Goal: Task Accomplishment & Management: Use online tool/utility

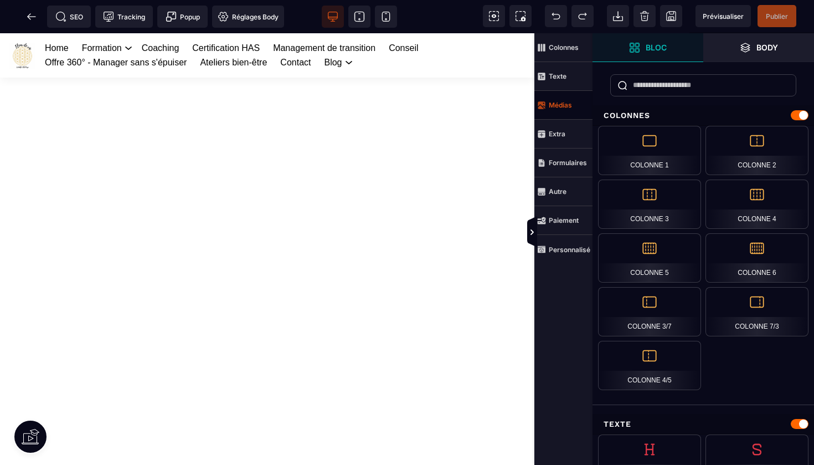
click at [561, 110] on span "Médias" at bounding box center [564, 105] width 58 height 29
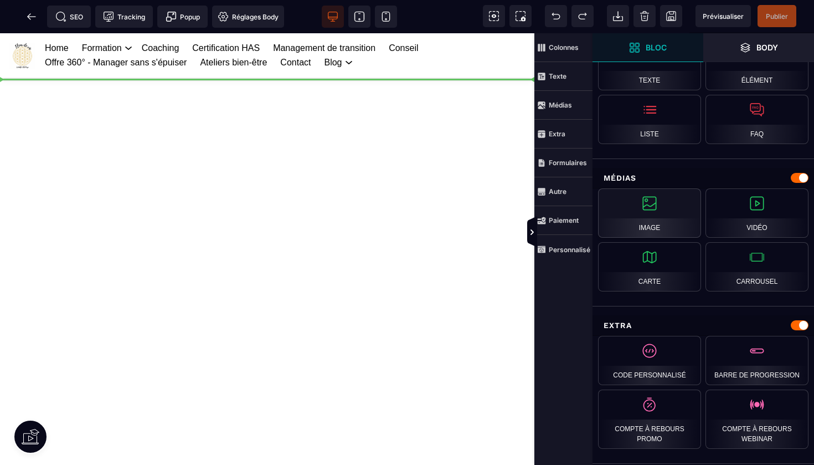
select select
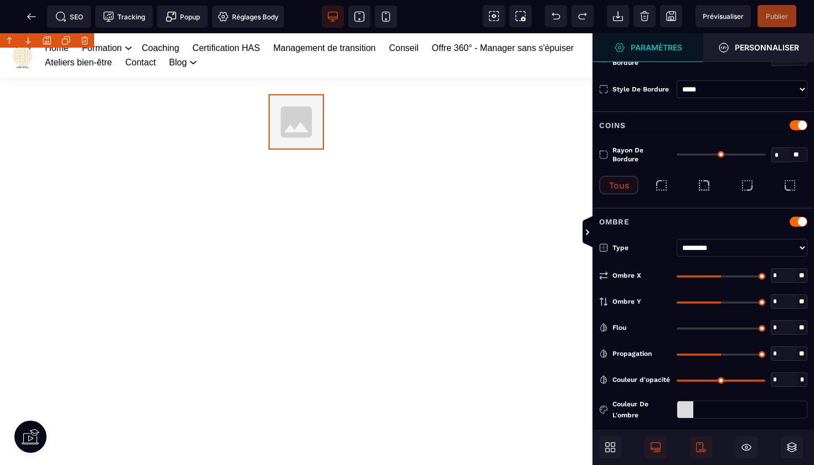
type input "*"
type input "***"
type input "*"
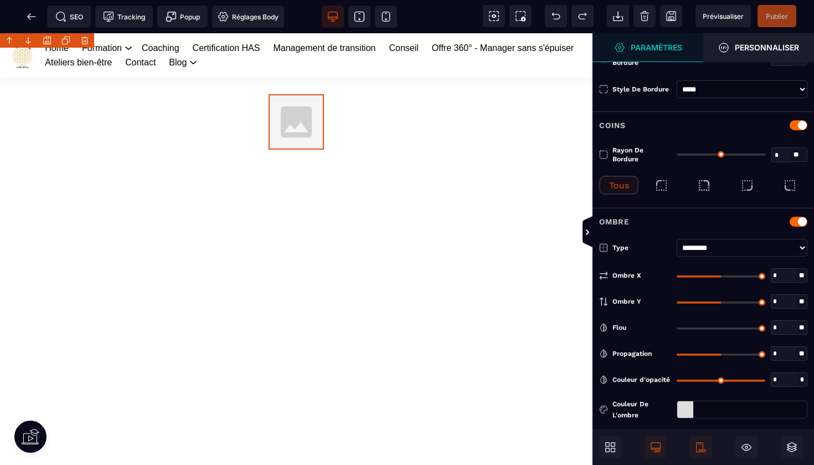
type input "*"
select select
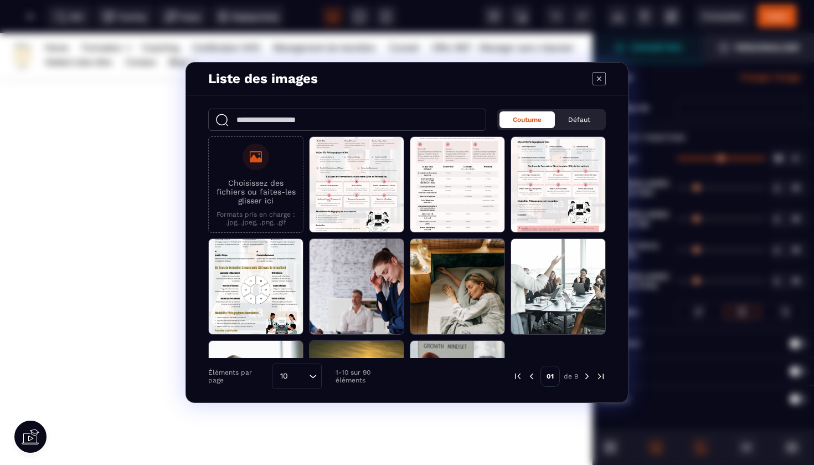
scroll to position [0, 0]
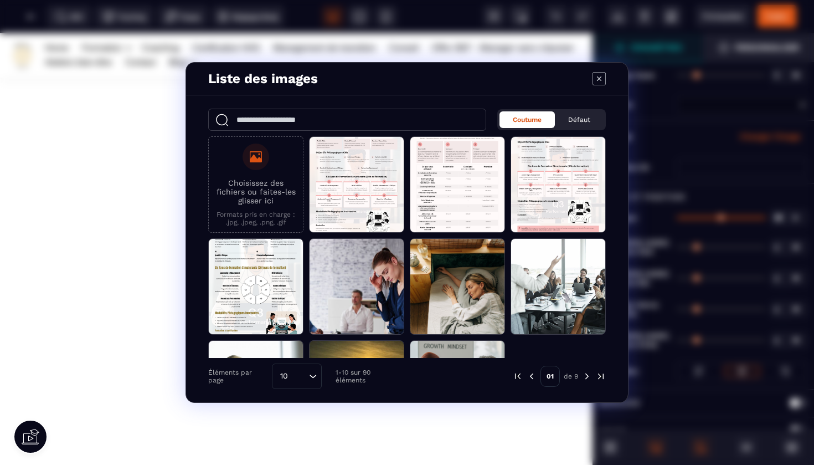
click at [256, 190] on p "Choisissez des fichiers ou faites-les glisser ici" at bounding box center [255, 191] width 83 height 27
click at [0, 0] on input "Choisissez des fichiers ou faites-les glisser ici Formats pris en charge : .jpg…" at bounding box center [0, 0] width 0 height 0
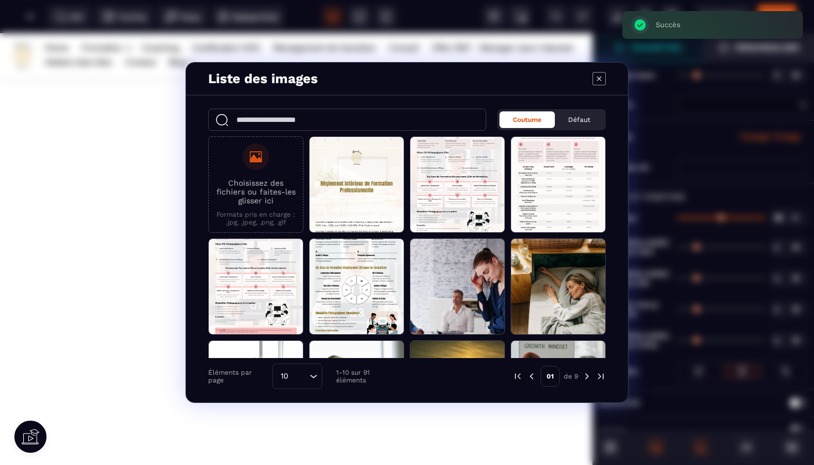
click at [253, 207] on label "Choisissez des fichiers ou faites-les glisser ici Formats pris en charge : .jpg…" at bounding box center [255, 184] width 83 height 83
click at [0, 0] on input "Choisissez des fichiers ou faites-les glisser ici Formats pris en charge : .jpg…" at bounding box center [0, 0] width 0 height 0
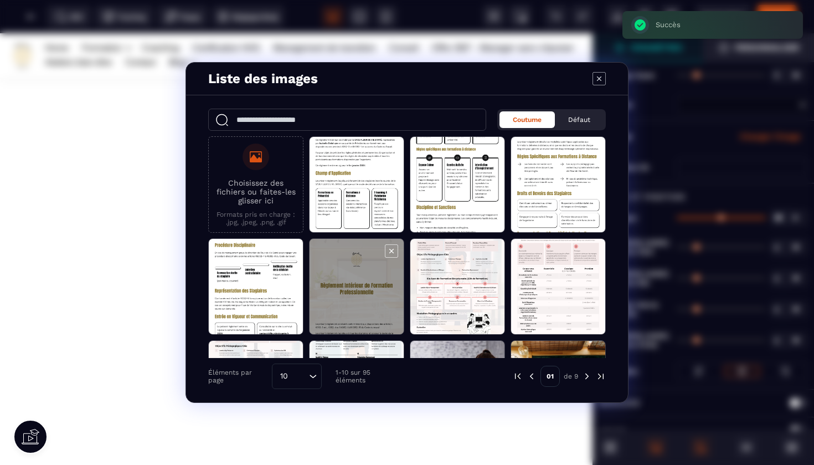
click at [361, 293] on span "Modal window" at bounding box center [357, 287] width 94 height 96
select select
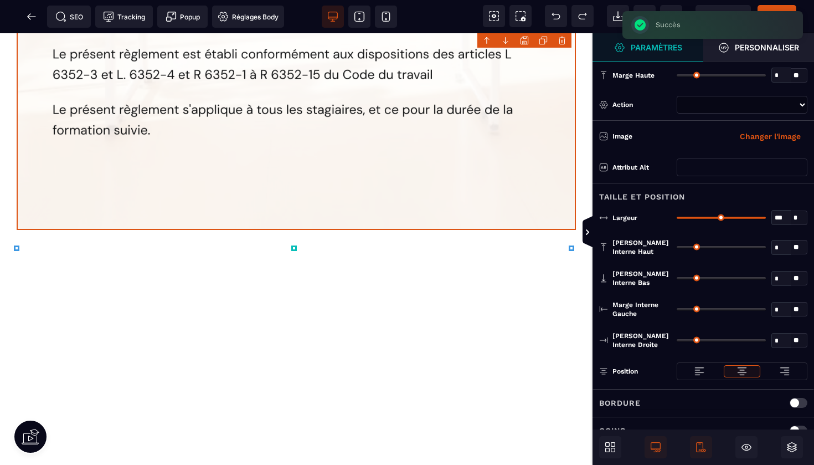
scroll to position [661, 0]
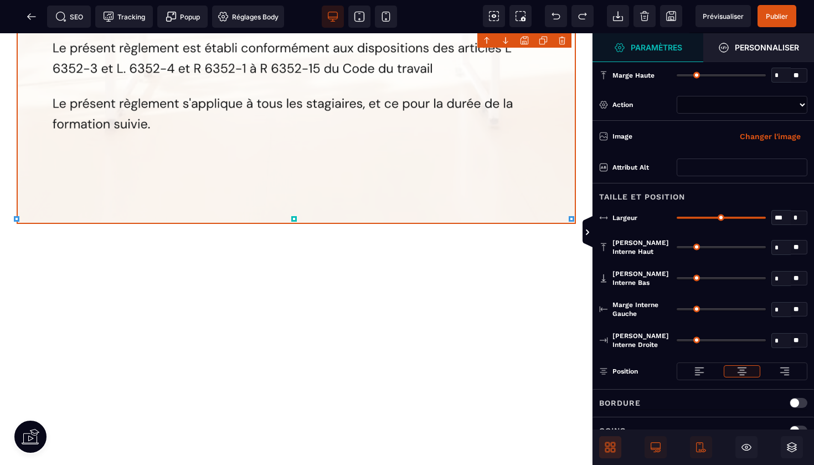
click at [614, 455] on span at bounding box center [610, 447] width 22 height 22
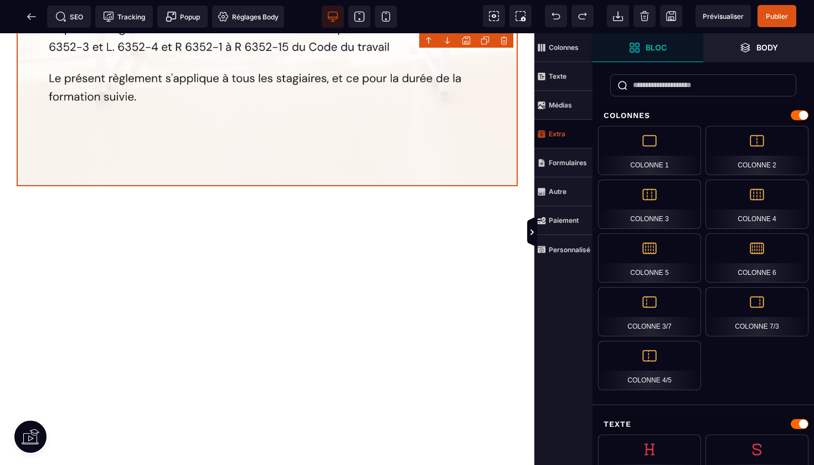
click at [558, 132] on strong "Extra" at bounding box center [557, 134] width 17 height 8
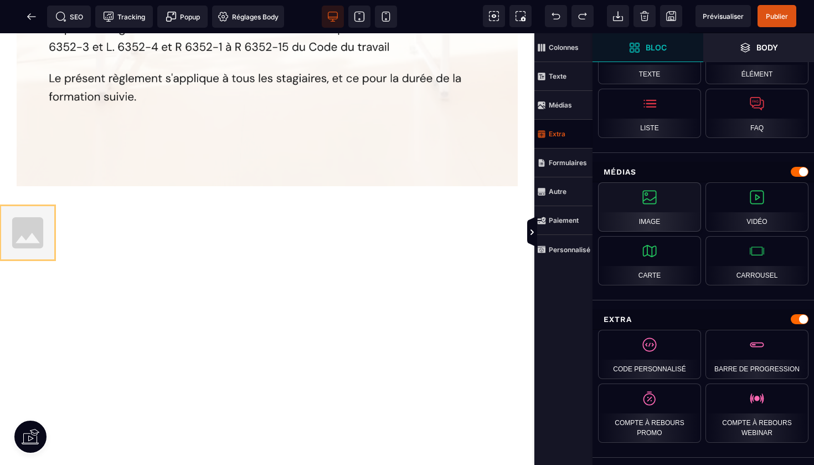
scroll to position [0, 0]
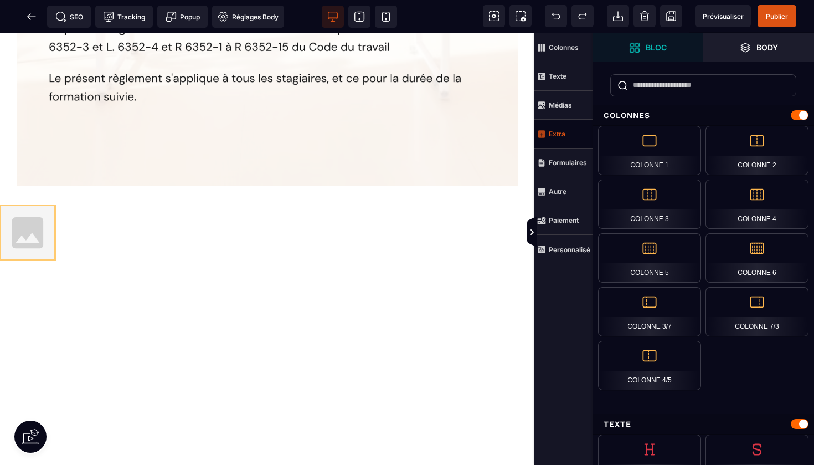
select select
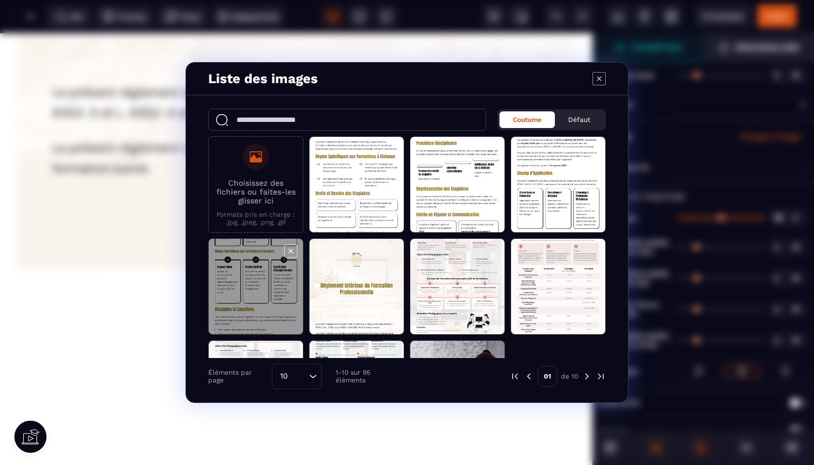
click at [278, 279] on span "Modal window" at bounding box center [256, 287] width 94 height 96
select select
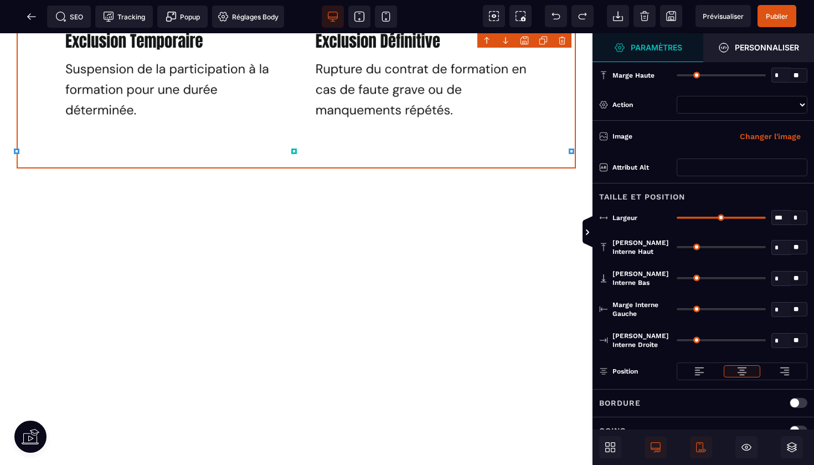
scroll to position [2237, 0]
click at [614, 450] on icon at bounding box center [610, 447] width 11 height 11
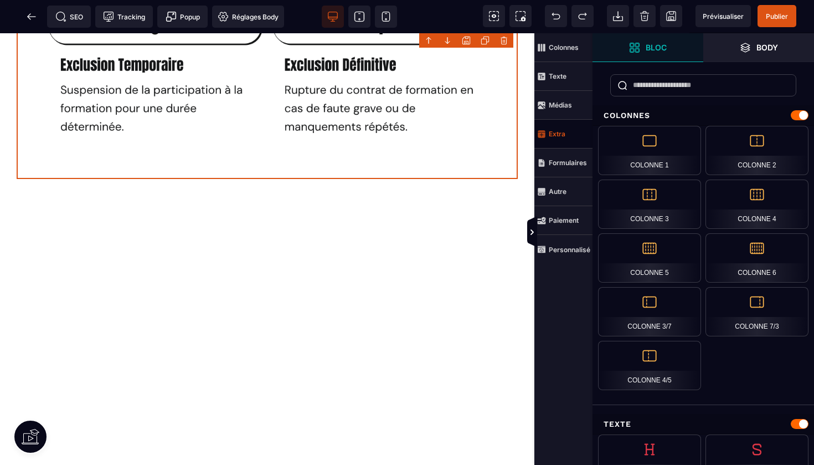
scroll to position [1972, 0]
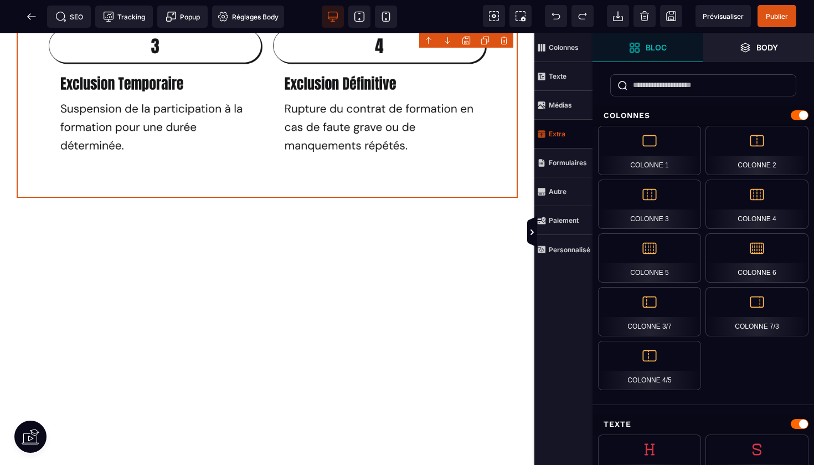
click at [556, 136] on strong "Extra" at bounding box center [557, 134] width 17 height 8
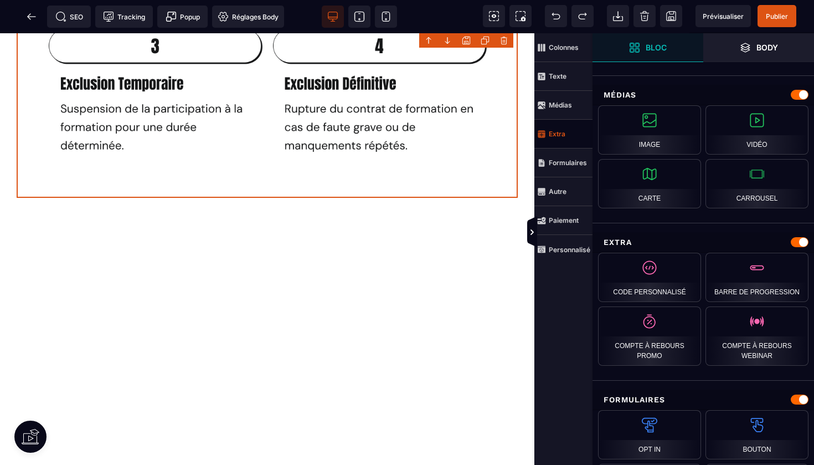
scroll to position [530, 0]
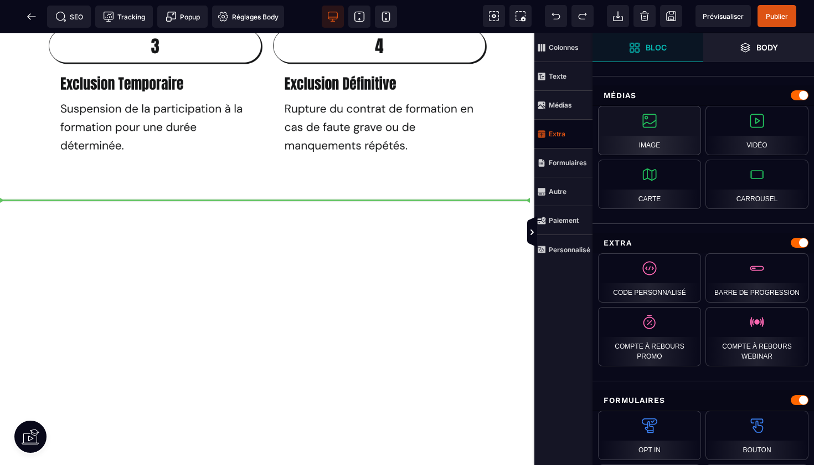
select select
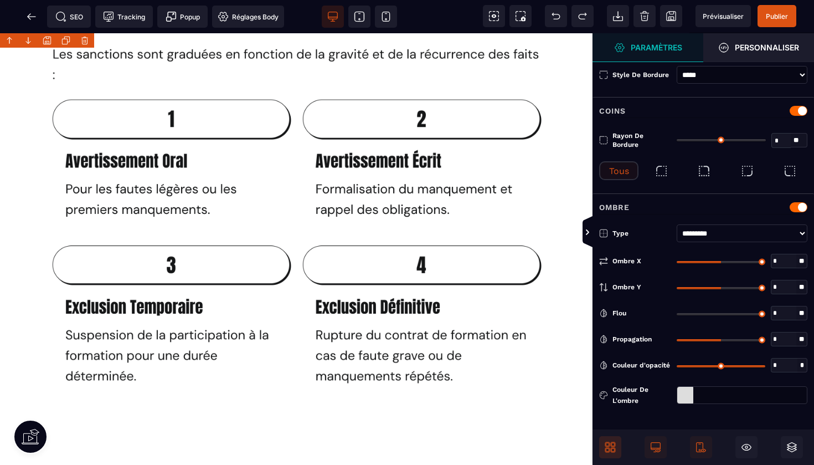
type input "*"
type input "***"
type input "*"
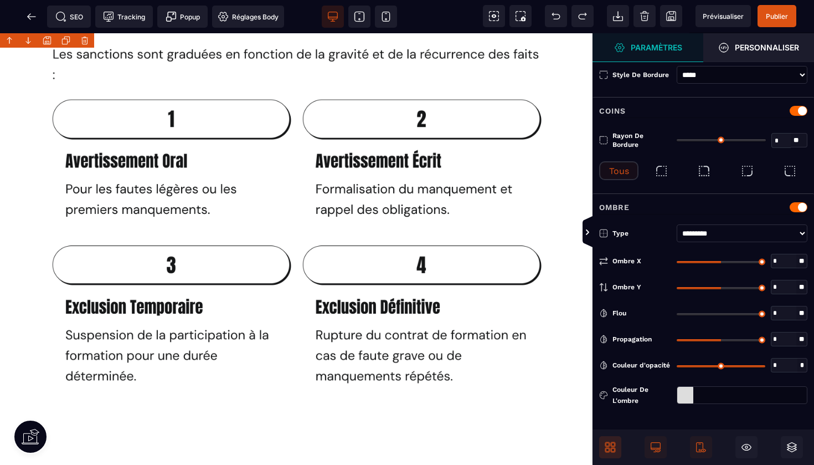
type input "*"
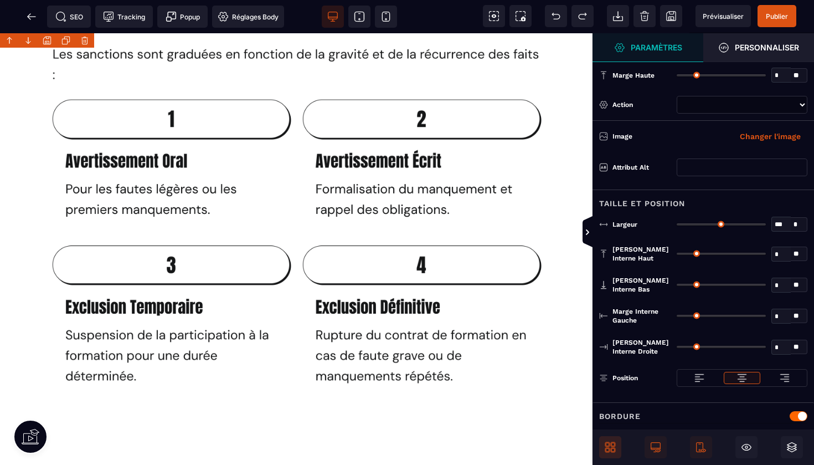
select select
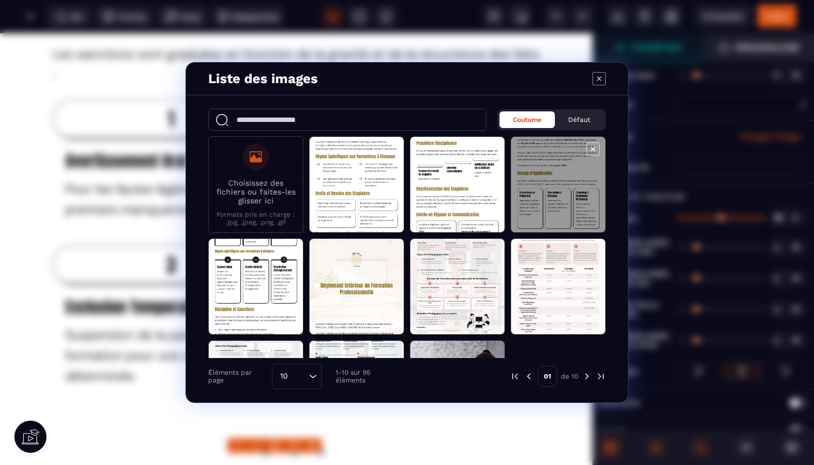
click at [563, 183] on span "Modal window" at bounding box center [558, 185] width 94 height 96
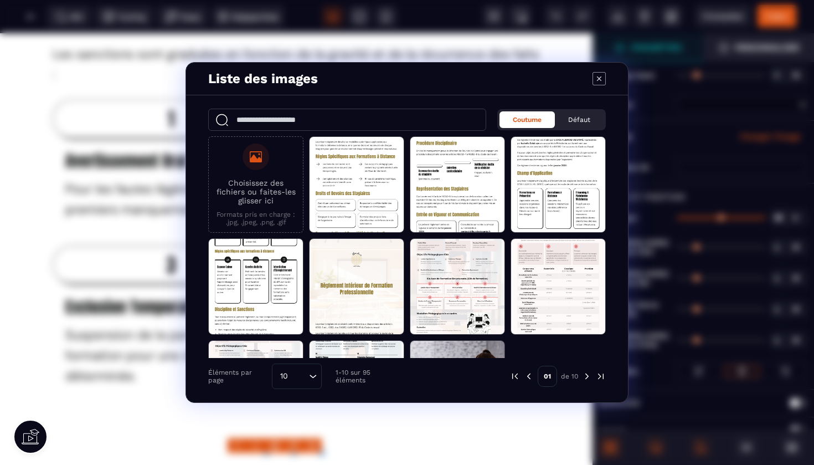
select select
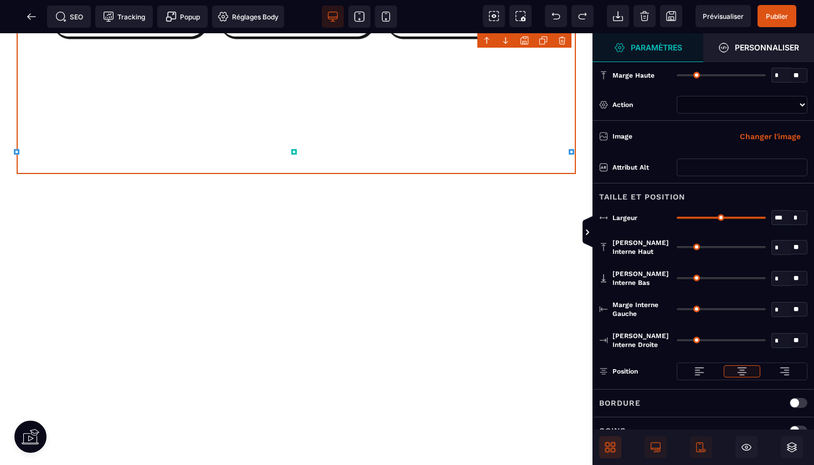
scroll to position [3057, 0]
click at [609, 453] on span at bounding box center [610, 447] width 22 height 22
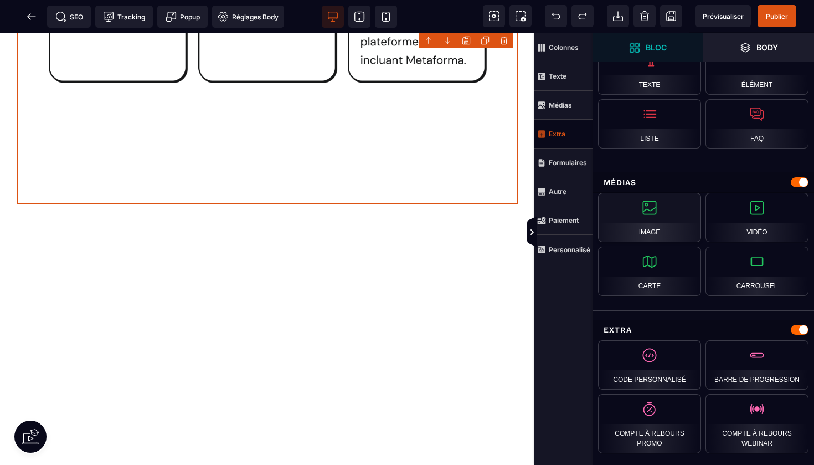
scroll to position [438, 0]
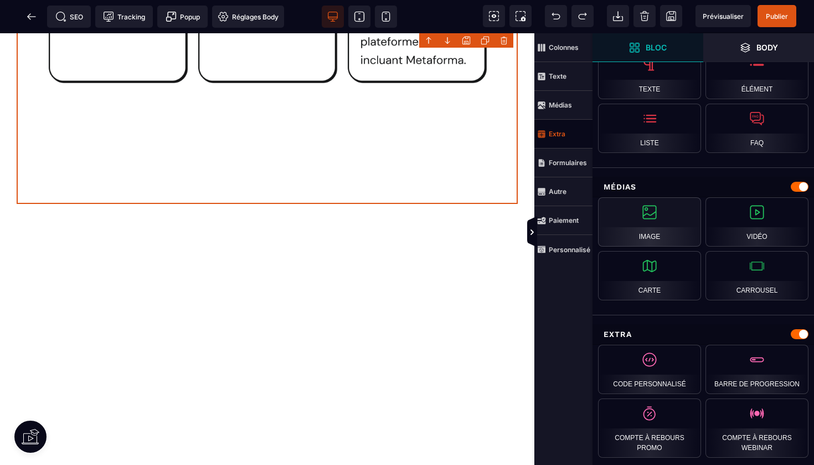
click at [648, 214] on div "Image" at bounding box center [649, 221] width 103 height 49
click at [640, 227] on div "Image" at bounding box center [649, 221] width 103 height 49
click at [651, 207] on div "Image" at bounding box center [649, 221] width 103 height 49
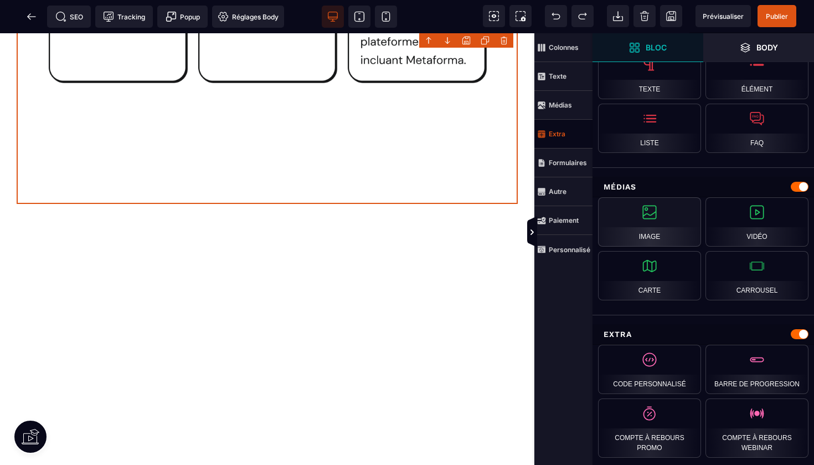
click at [651, 207] on div "Image" at bounding box center [649, 221] width 103 height 49
click at [563, 106] on strong "Médias" at bounding box center [560, 105] width 23 height 8
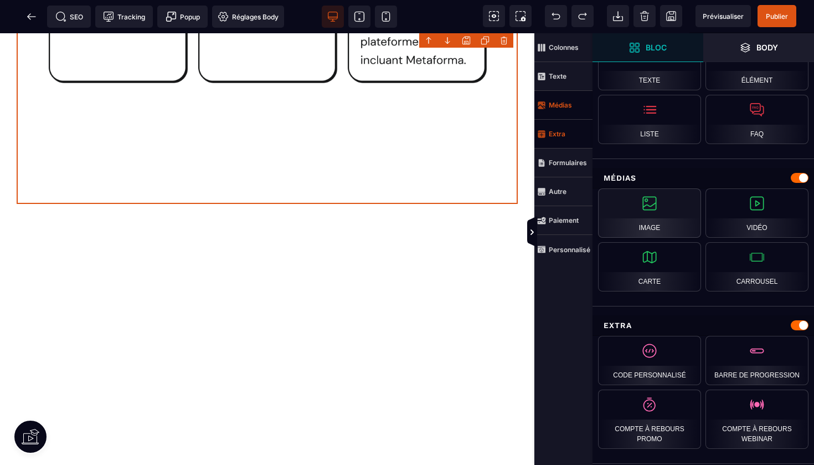
click at [640, 213] on div "Image" at bounding box center [649, 212] width 103 height 49
click at [558, 103] on strong "Médias" at bounding box center [560, 105] width 23 height 8
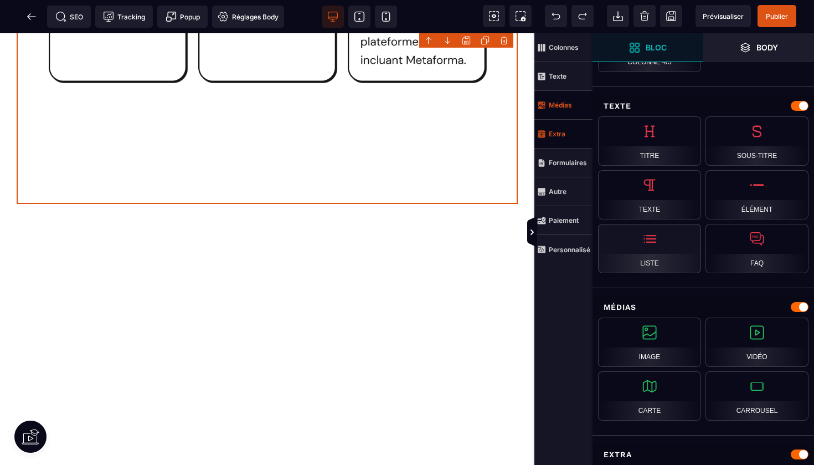
scroll to position [317, 0]
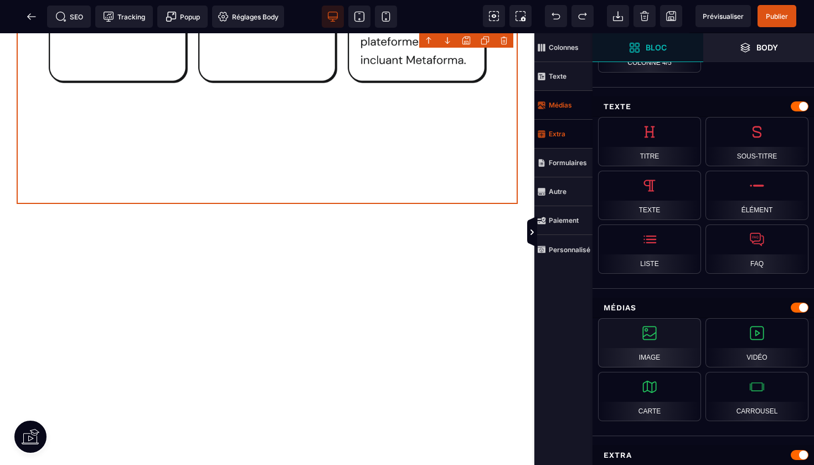
click at [658, 333] on div "Image" at bounding box center [649, 342] width 103 height 49
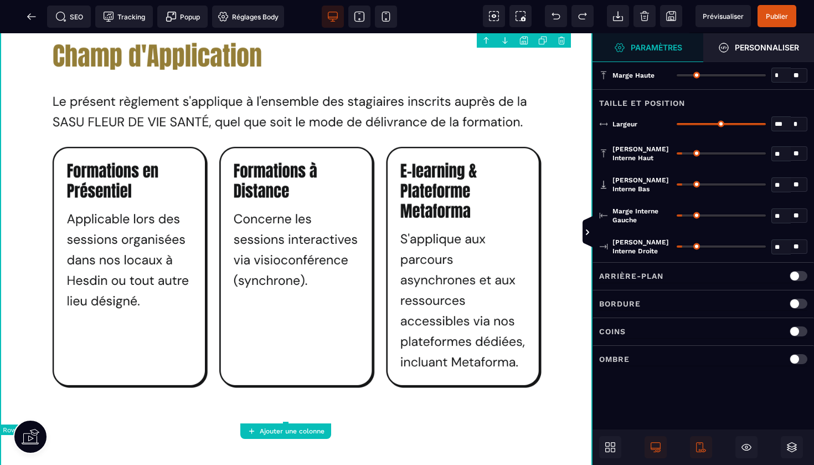
scroll to position [0, 0]
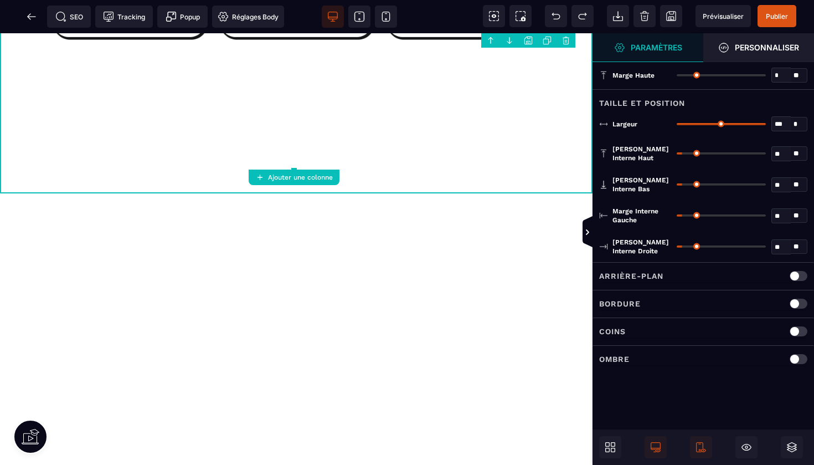
click at [312, 174] on strong "Ajouter une colonne" at bounding box center [300, 177] width 65 height 8
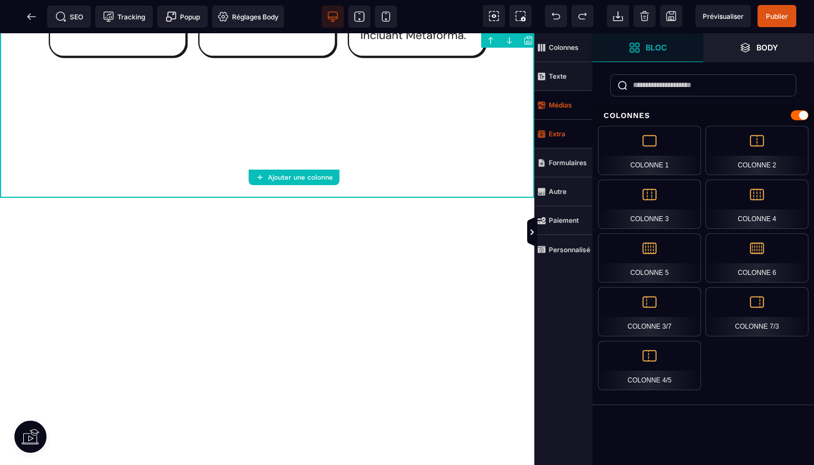
scroll to position [2709, 0]
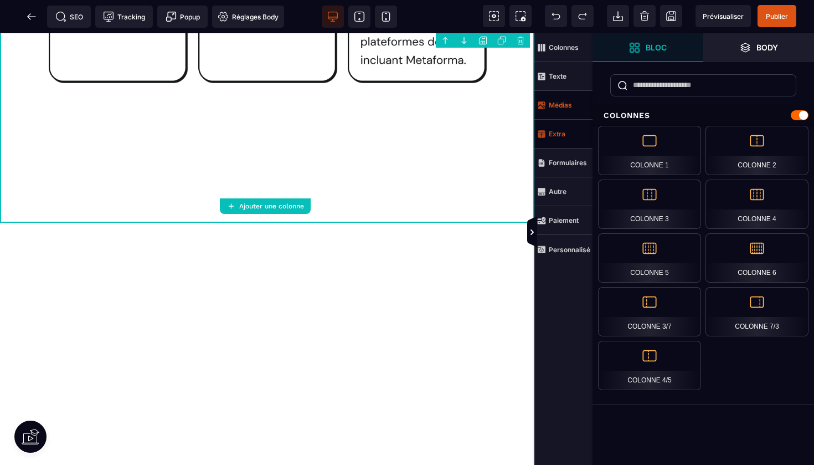
click at [553, 134] on strong "Extra" at bounding box center [557, 134] width 17 height 8
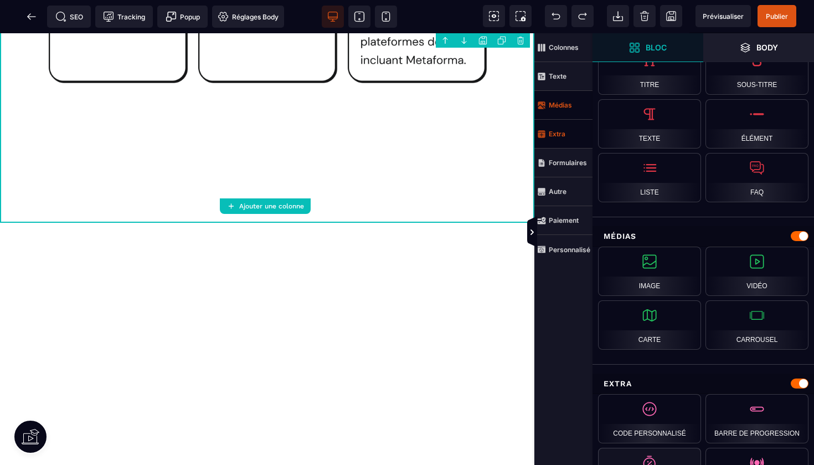
scroll to position [376, 0]
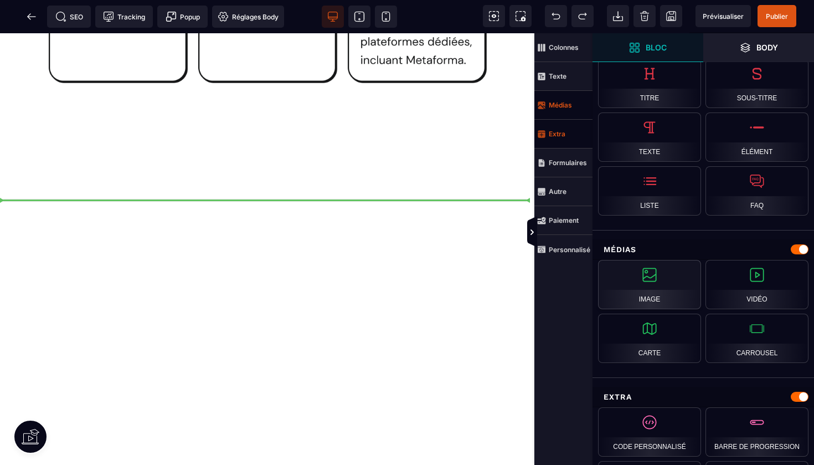
select select
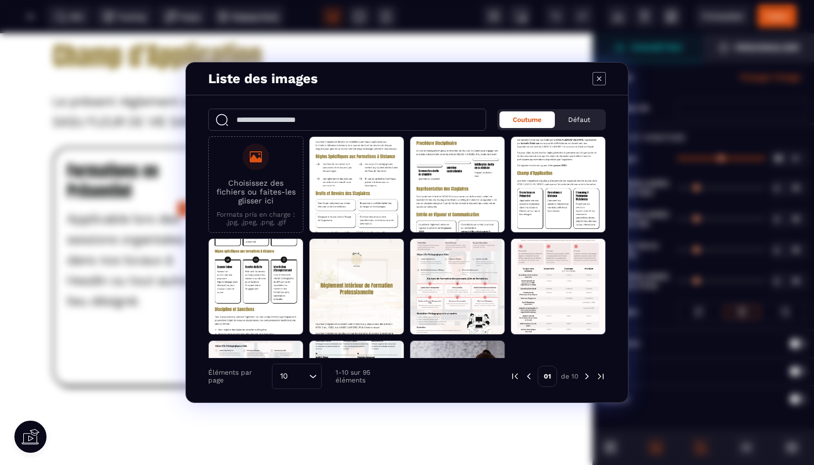
scroll to position [0, 0]
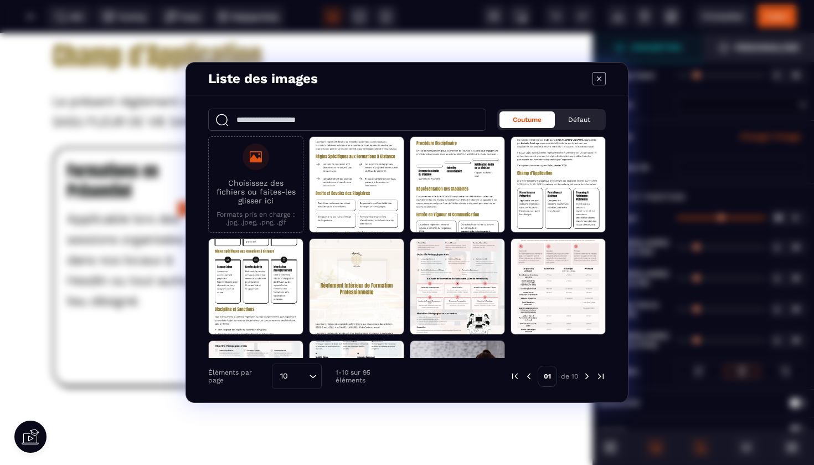
select select
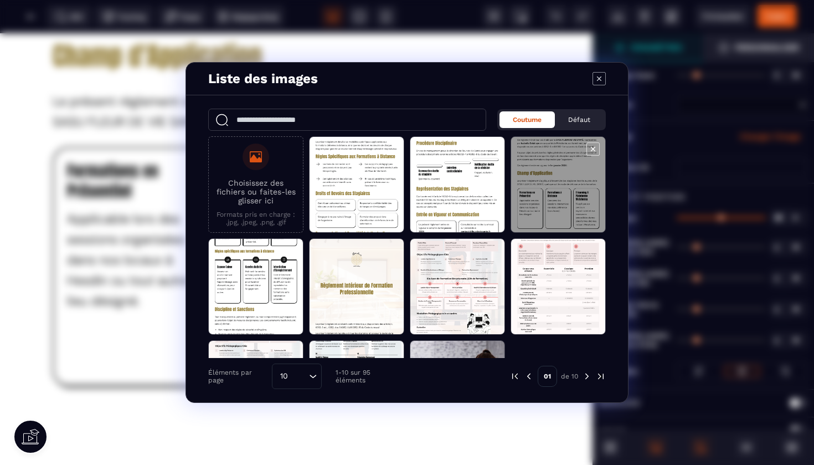
click at [548, 192] on span "Modal window" at bounding box center [558, 185] width 94 height 96
select select
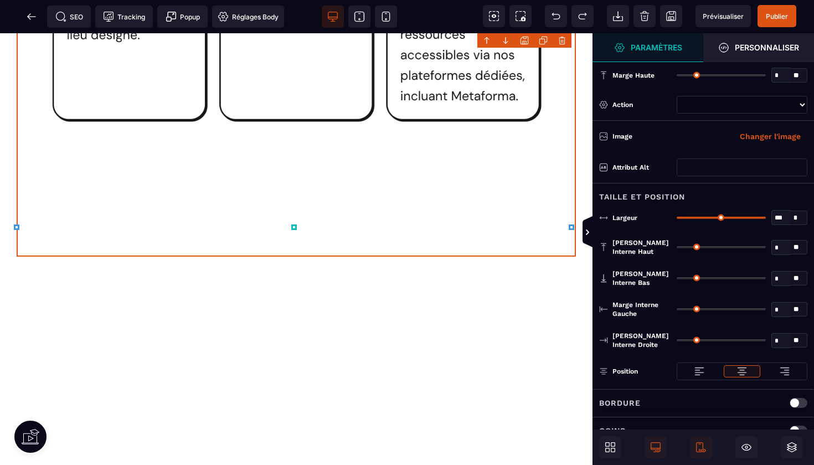
scroll to position [3826, 0]
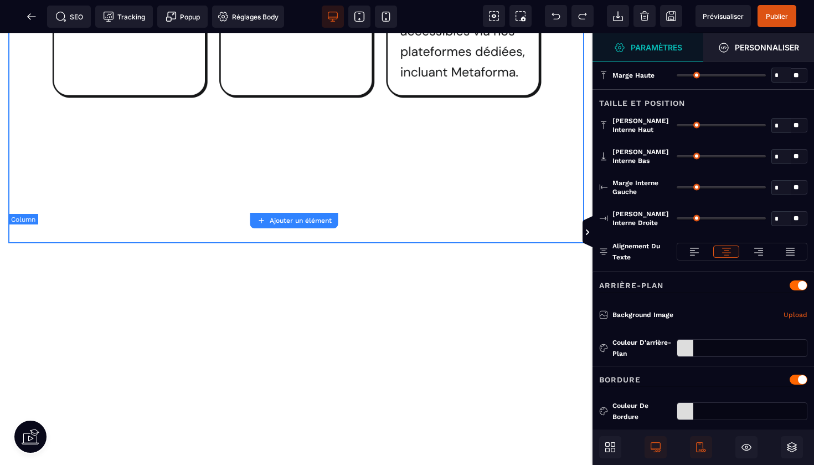
type input "*"
type input "**"
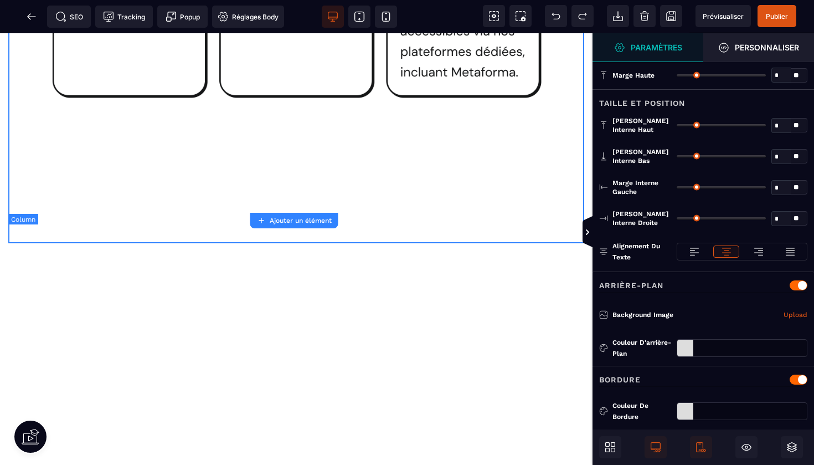
type input "**"
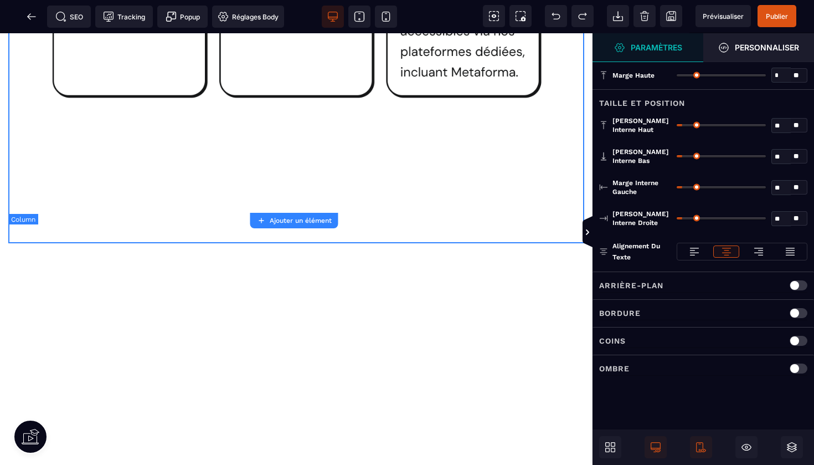
click at [310, 220] on strong "Ajouter un élément" at bounding box center [301, 221] width 62 height 8
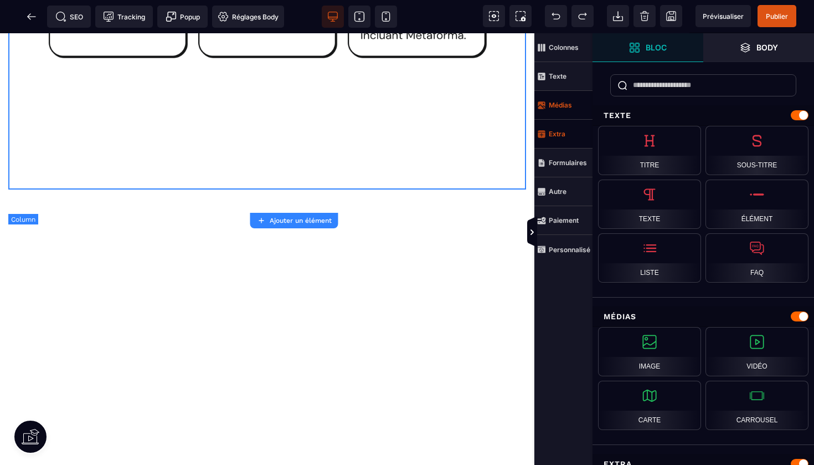
scroll to position [3447, 0]
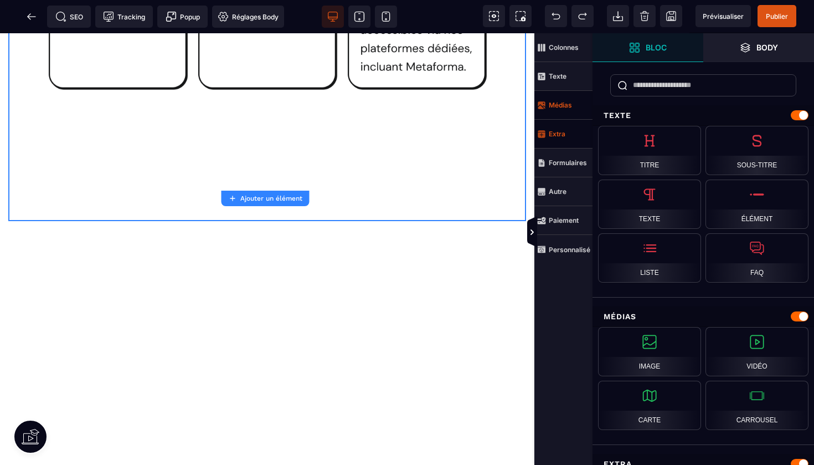
click at [564, 137] on strong "Extra" at bounding box center [557, 134] width 17 height 8
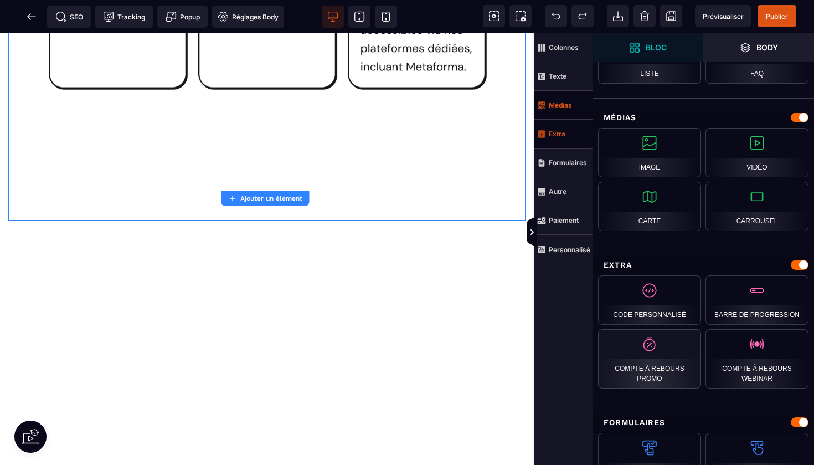
scroll to position [499, 0]
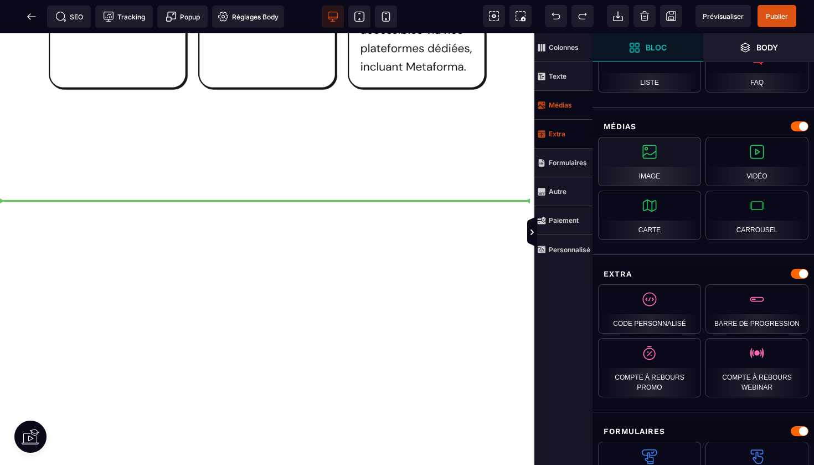
select select
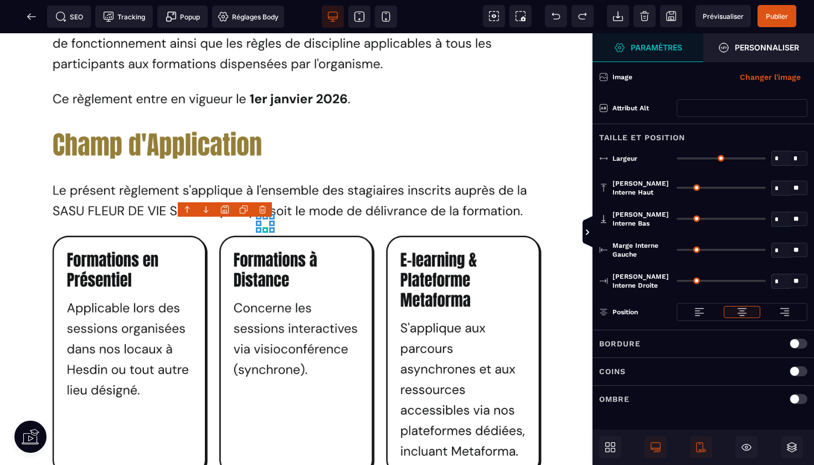
type input "*"
type input "***"
type input "*"
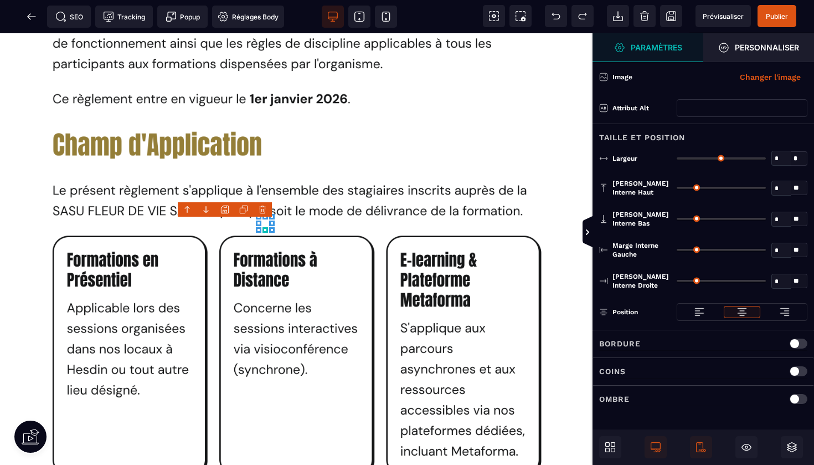
type input "*"
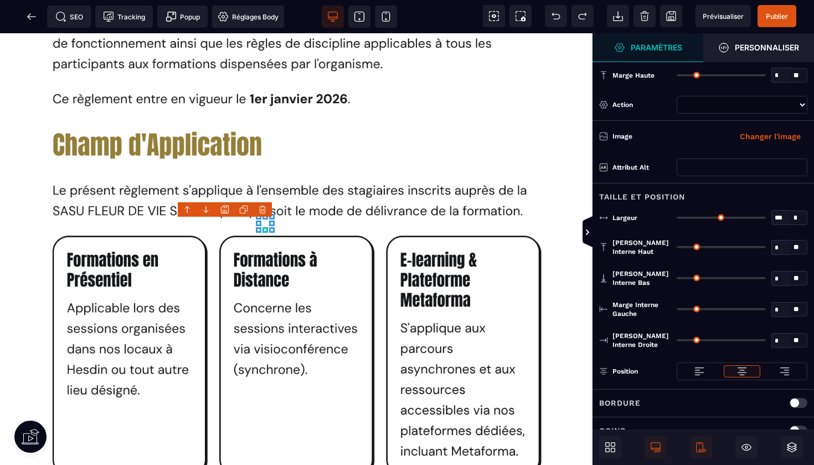
select select
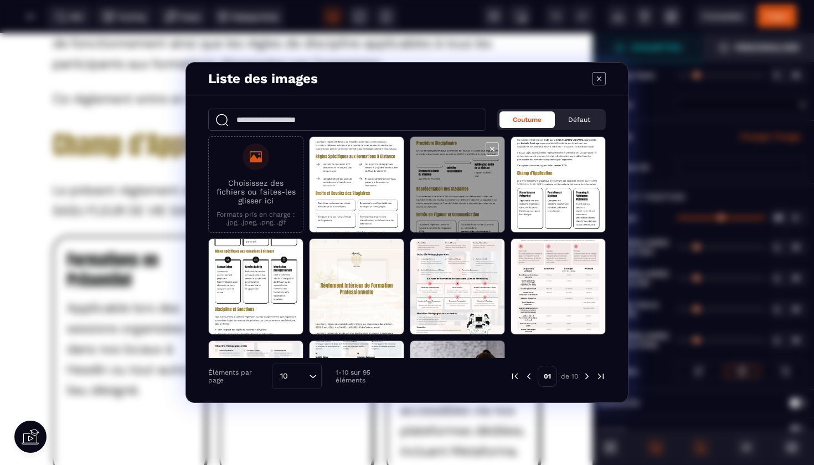
click at [447, 160] on span "Modal window" at bounding box center [457, 185] width 94 height 96
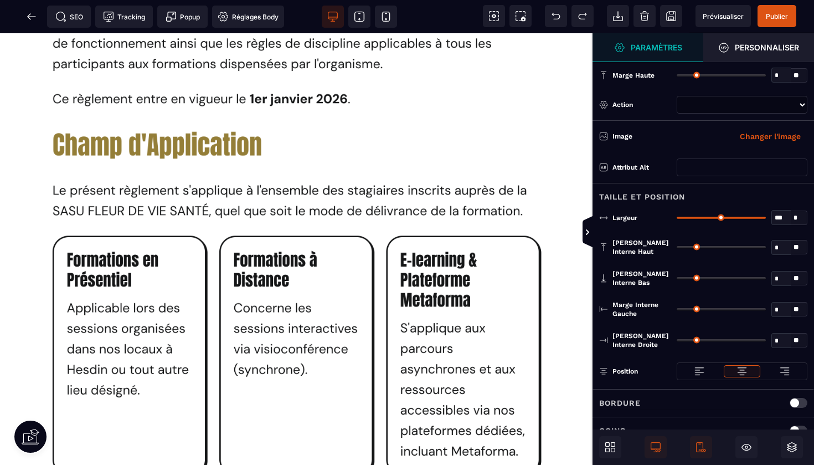
select select
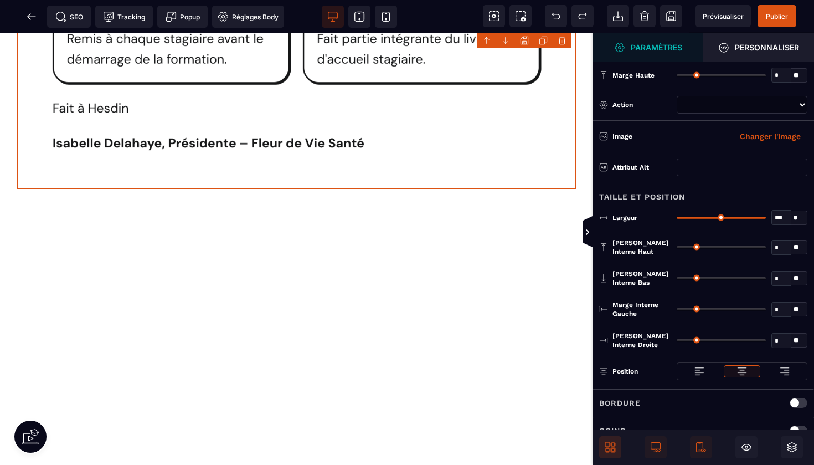
click at [615, 444] on icon at bounding box center [613, 444] width 4 height 4
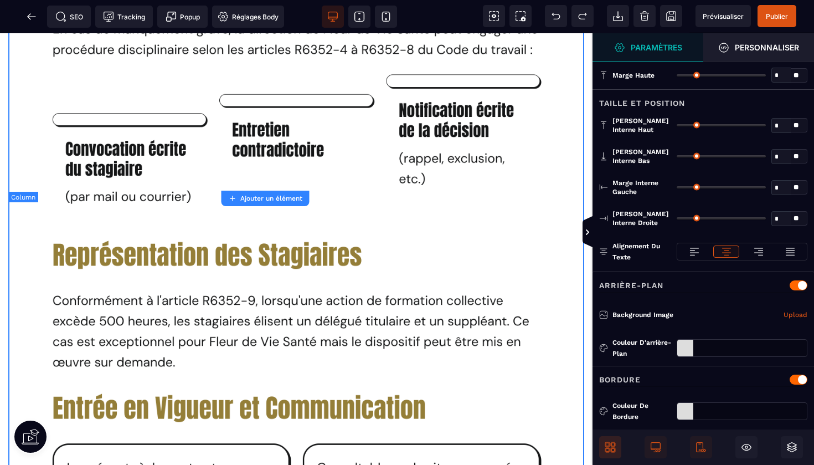
type input "*"
type input "**"
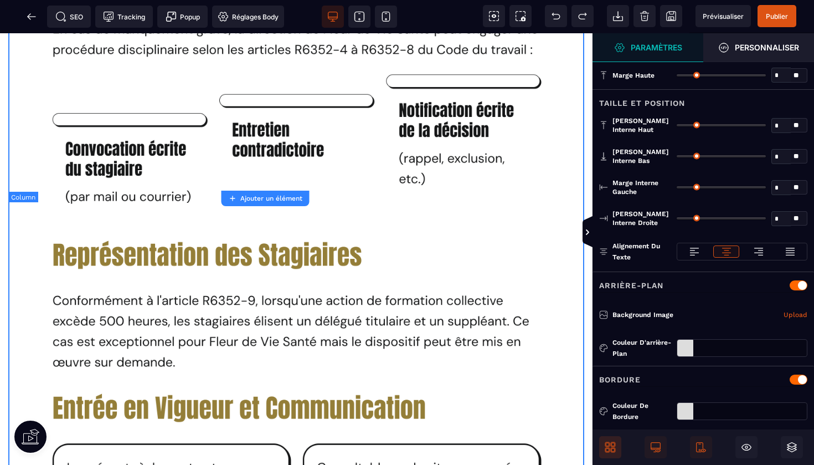
type input "**"
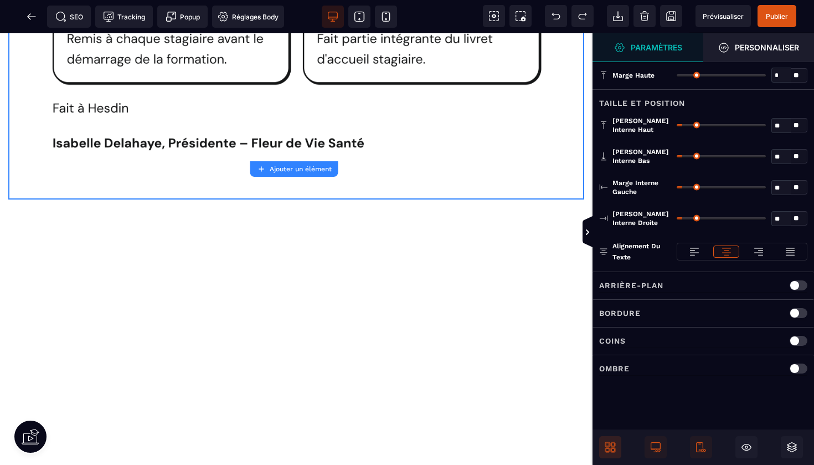
click at [311, 173] on span "Ajouter un élément" at bounding box center [294, 169] width 75 height 9
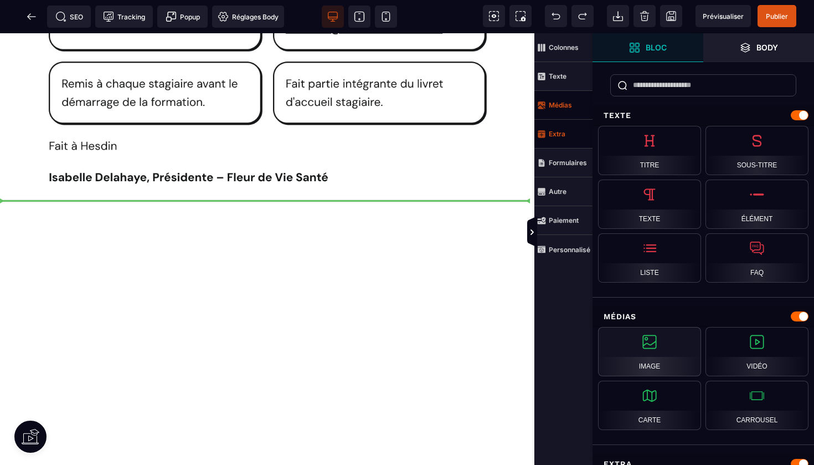
select select
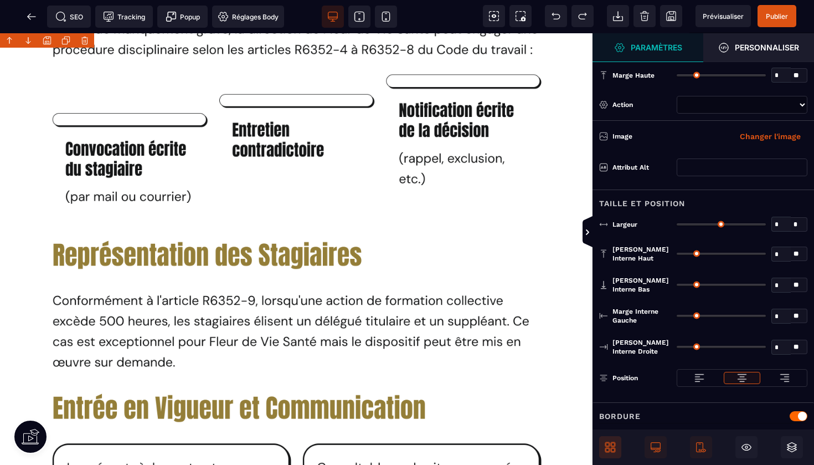
type input "*"
type input "***"
type input "*"
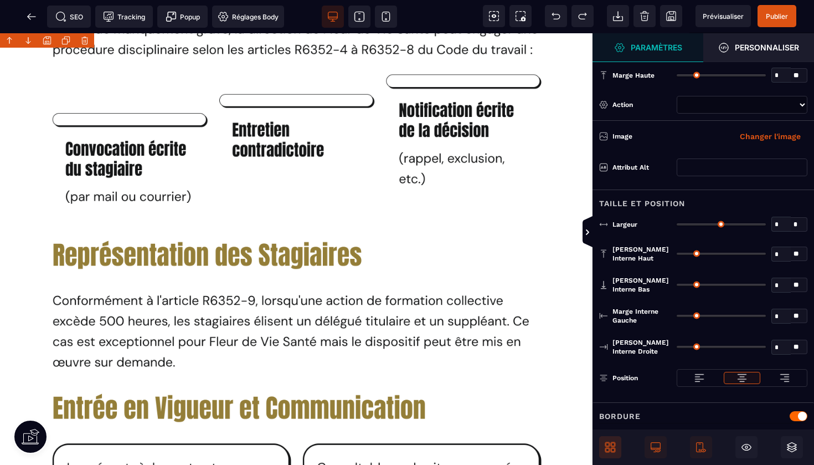
type input "*"
select select
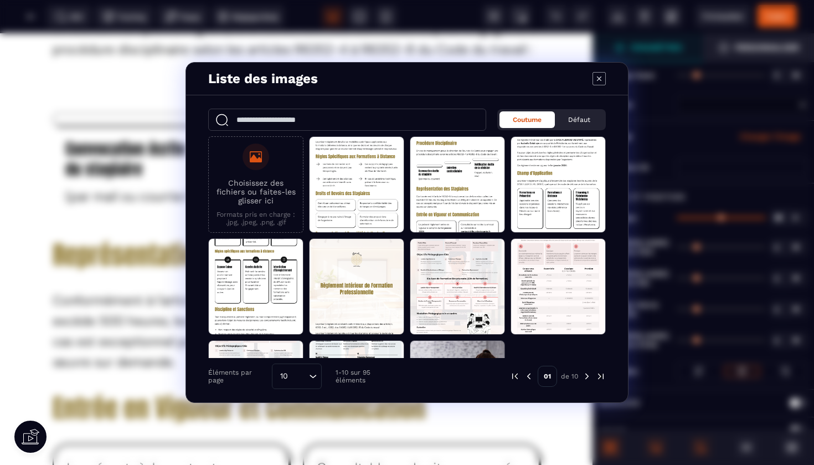
click at [255, 187] on p "Choisissez des fichiers ou faites-les glisser ici" at bounding box center [255, 191] width 83 height 27
click at [0, 0] on input "Choisissez des fichiers ou faites-les glisser ici Formats pris en charge : .jpg…" at bounding box center [0, 0] width 0 height 0
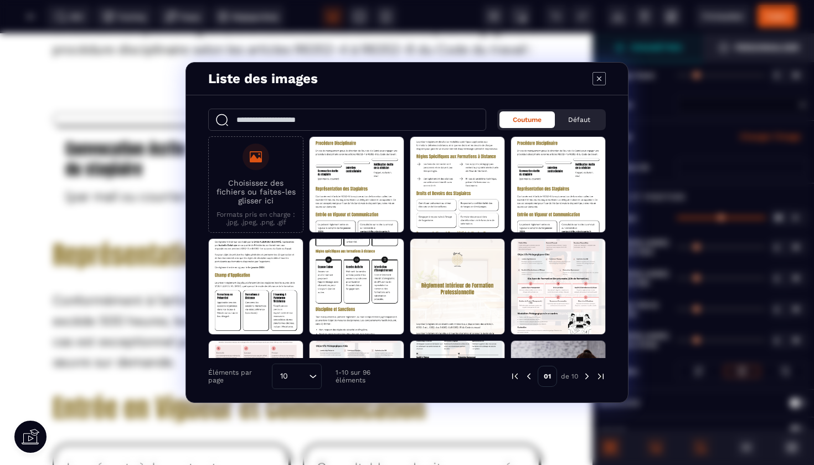
click at [599, 76] on icon "Modal window" at bounding box center [599, 78] width 13 height 13
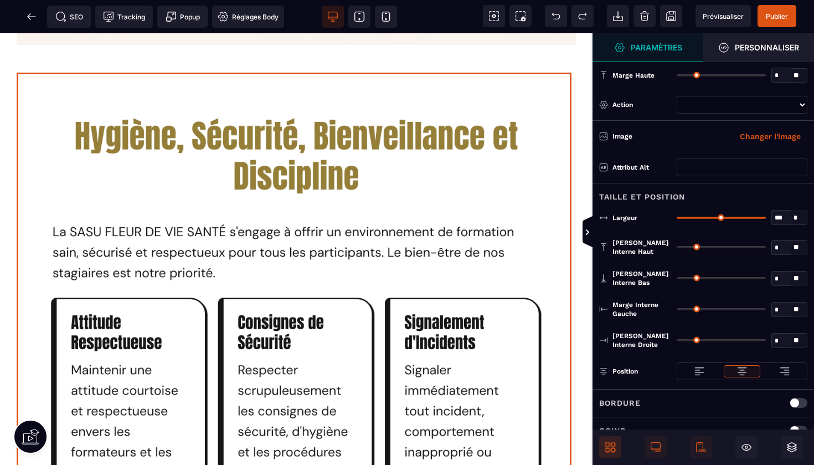
scroll to position [837, 0]
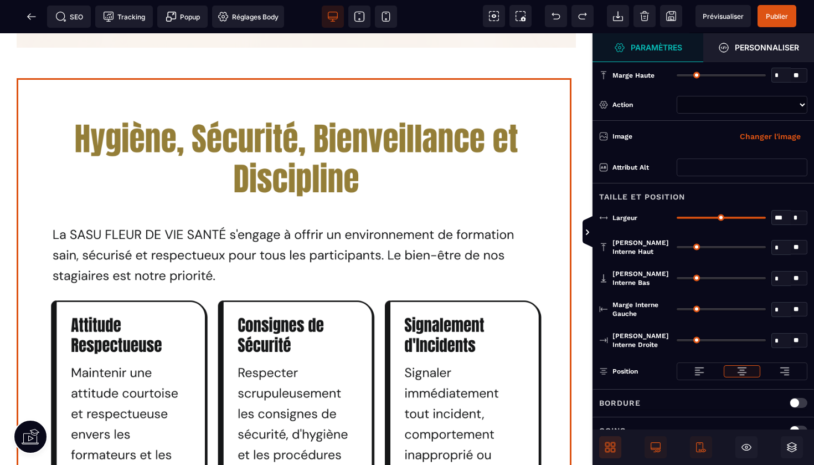
select select
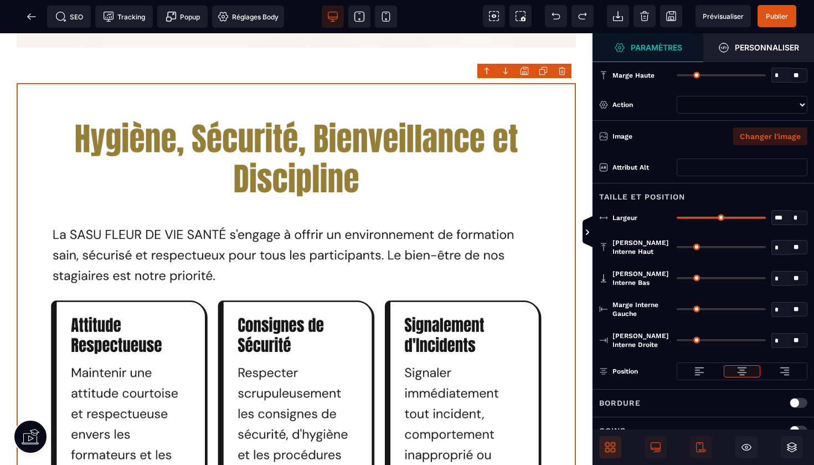
click at [756, 136] on button "Changer l'image" at bounding box center [770, 136] width 74 height 18
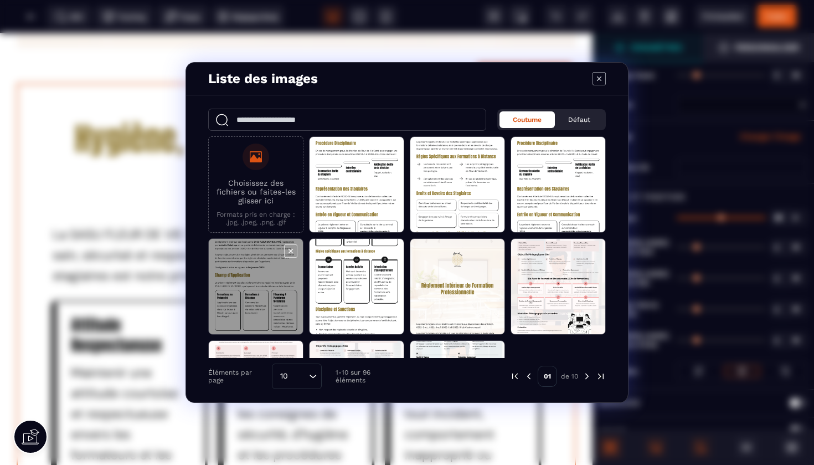
click at [254, 280] on span "Modal window" at bounding box center [256, 287] width 94 height 96
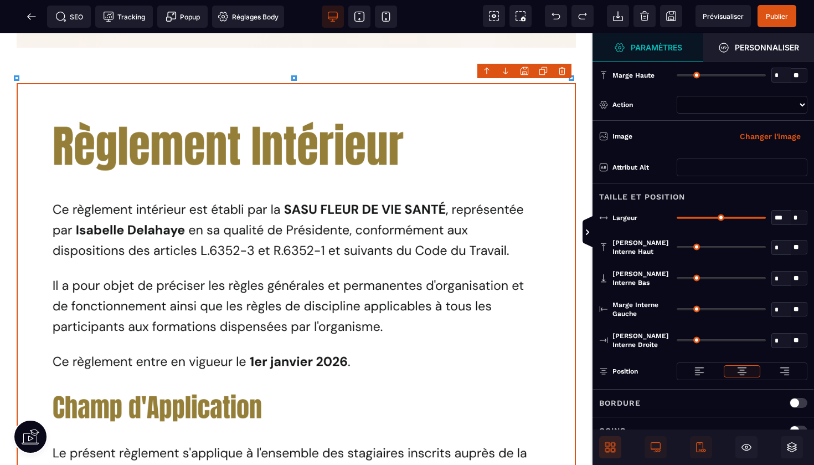
select select
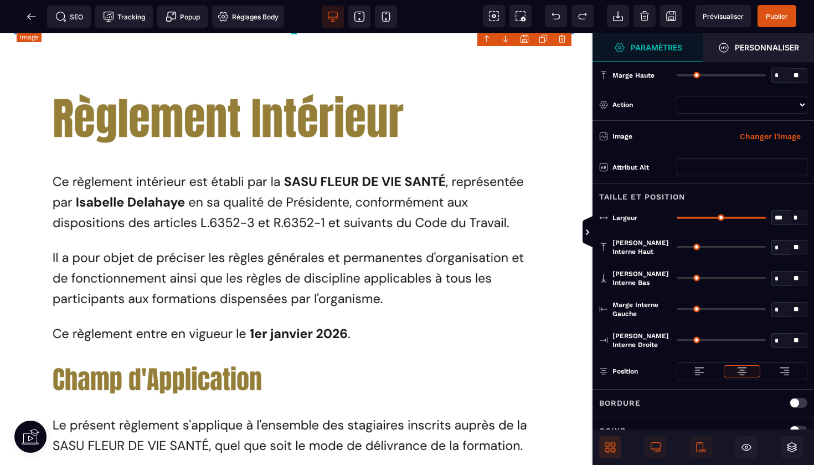
scroll to position [1699, 0]
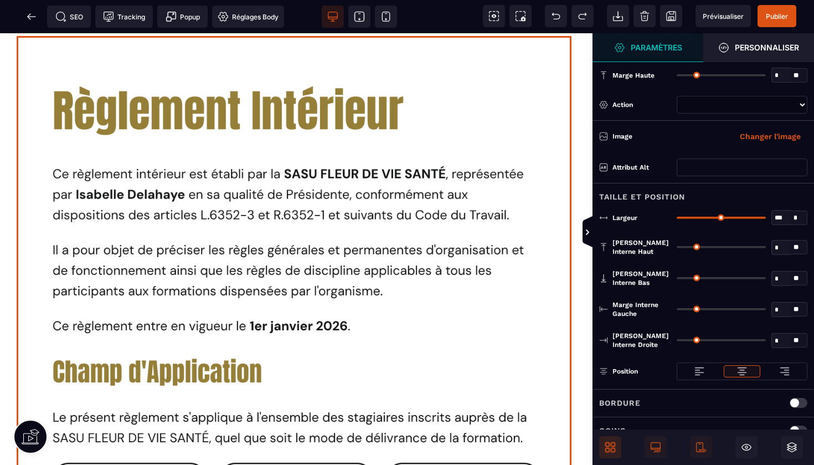
click at [313, 229] on img at bounding box center [296, 443] width 559 height 790
select select
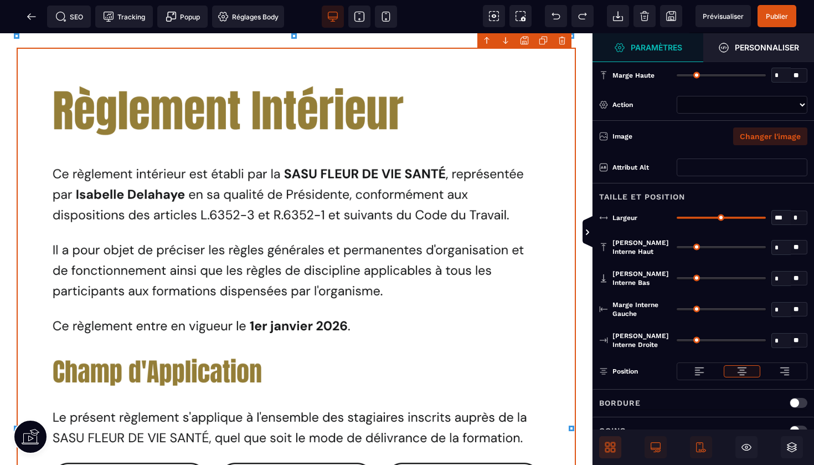
click at [760, 134] on button "Changer l'image" at bounding box center [770, 136] width 74 height 18
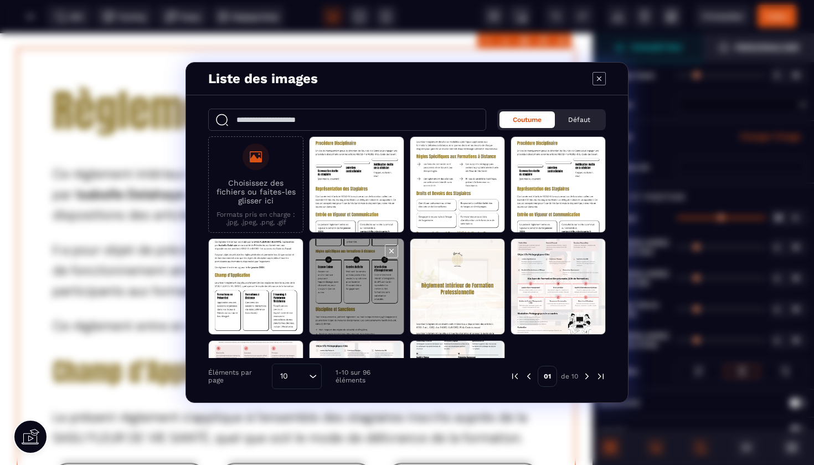
click at [352, 272] on span "Modal window" at bounding box center [357, 287] width 94 height 96
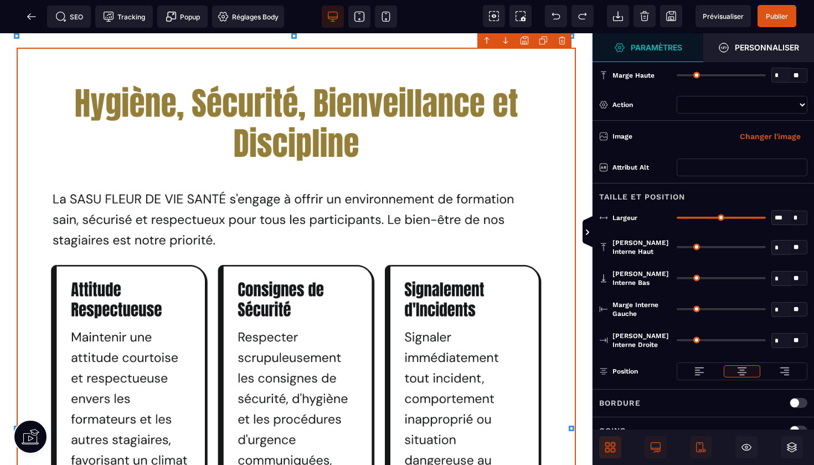
select select
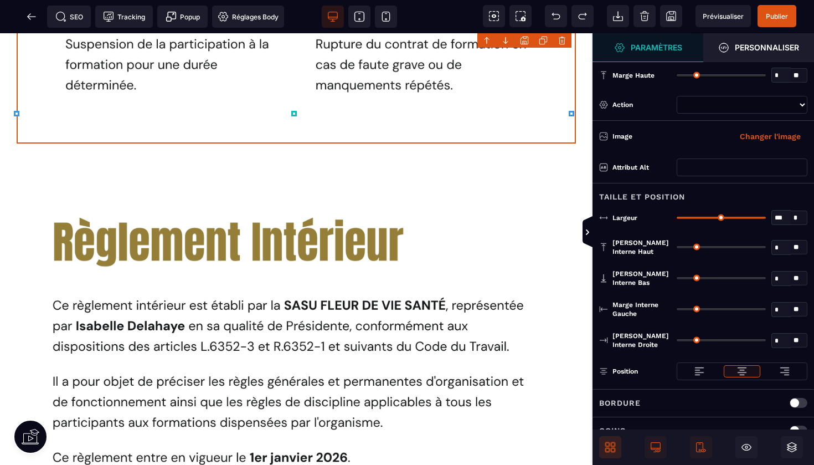
scroll to position [3099, 0]
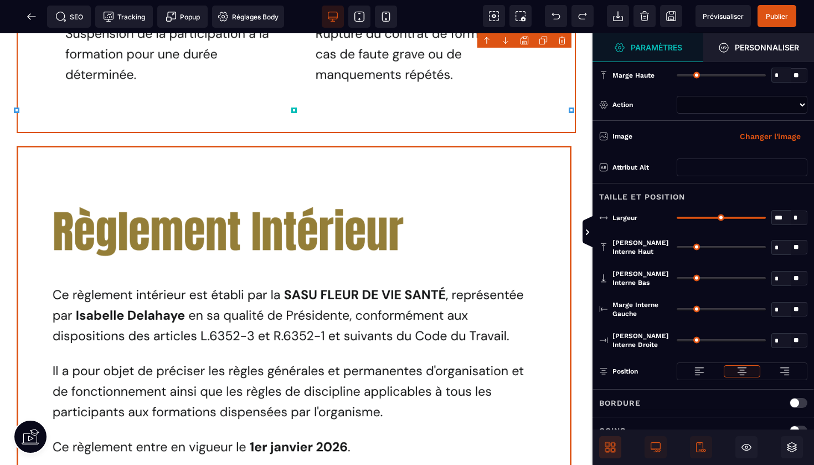
select select
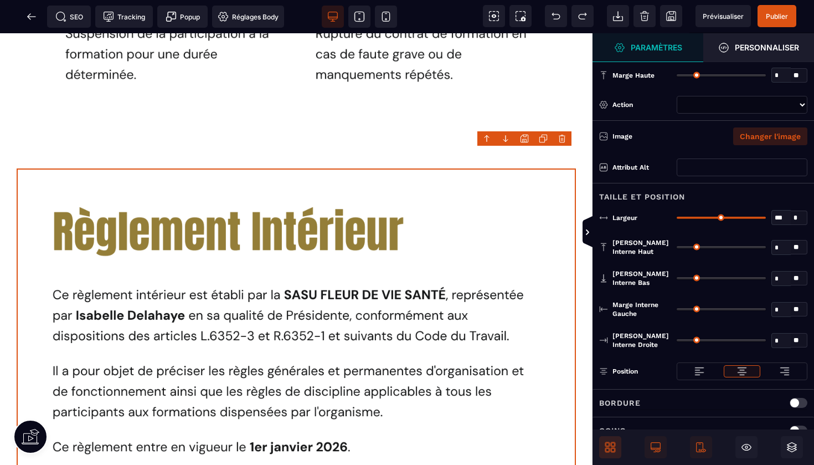
click at [757, 135] on button "Changer l'image" at bounding box center [770, 136] width 74 height 18
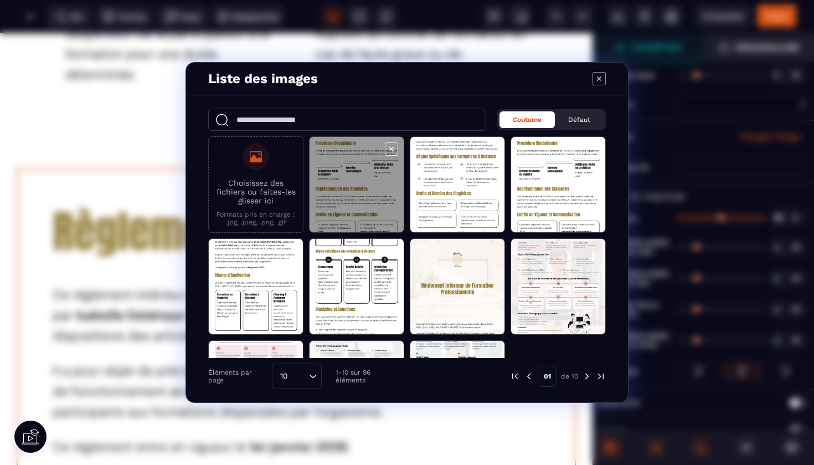
click at [376, 167] on span "Modal window" at bounding box center [357, 185] width 94 height 96
select select
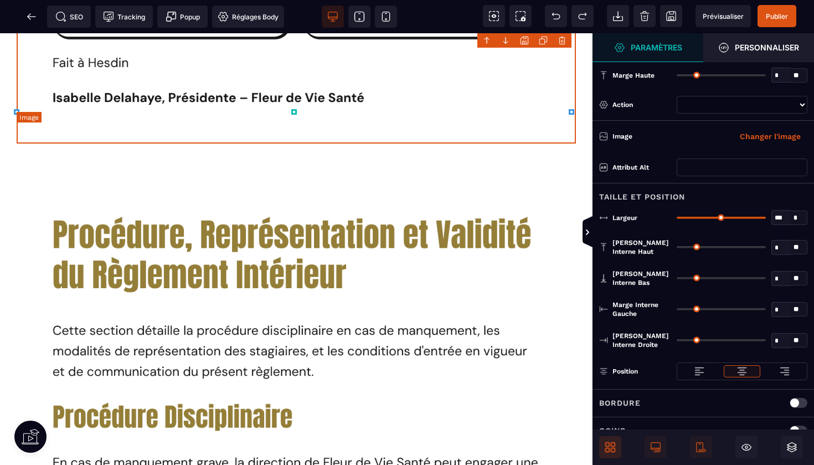
scroll to position [4102, 0]
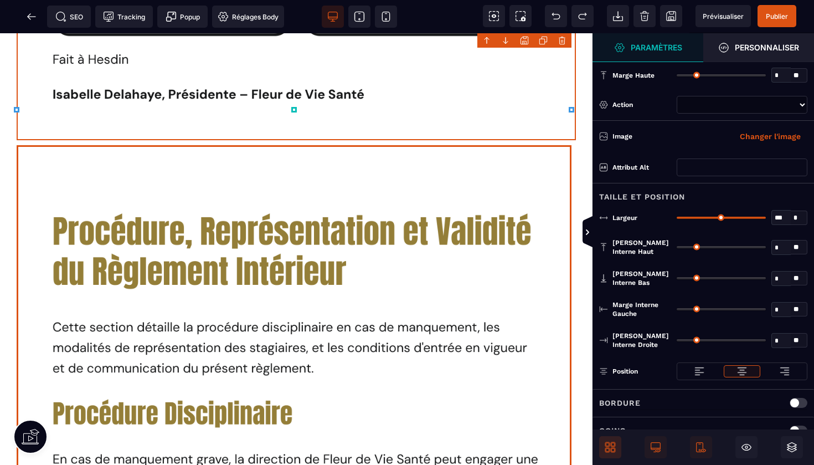
select select
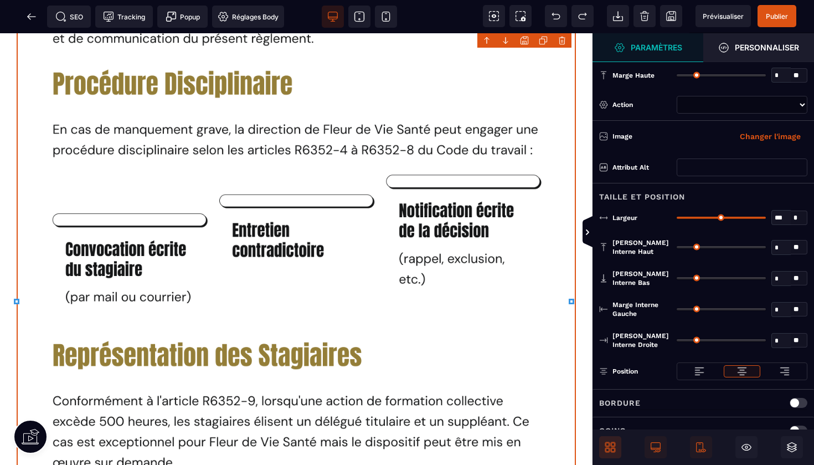
scroll to position [4428, 0]
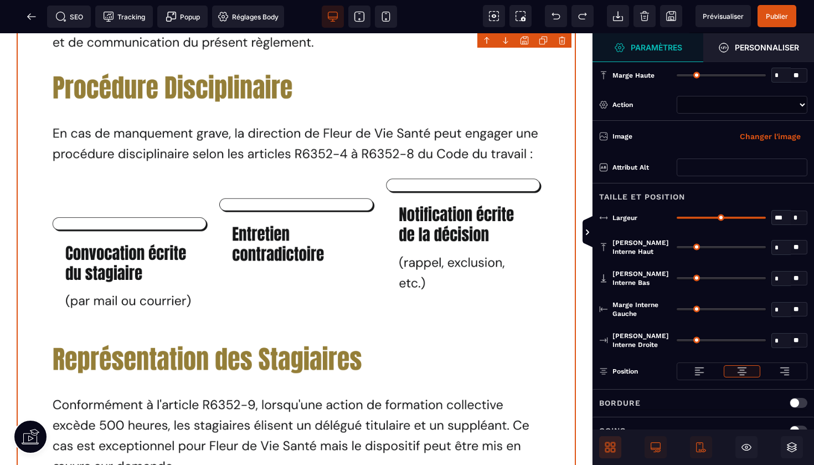
click at [527, 190] on img at bounding box center [296, 337] width 559 height 975
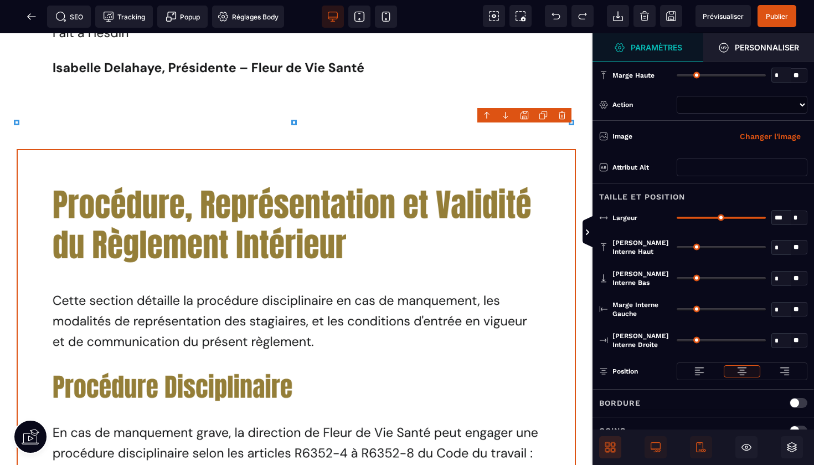
scroll to position [4125, 0]
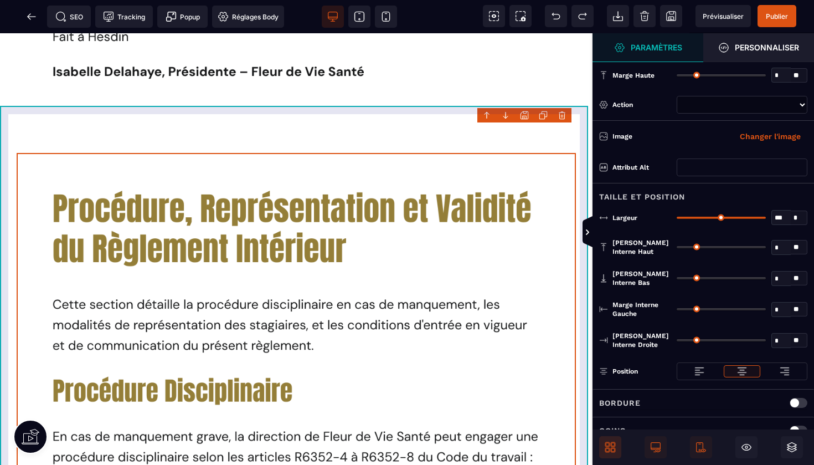
click at [562, 119] on body "B I U S A ******* Row" at bounding box center [407, 232] width 814 height 465
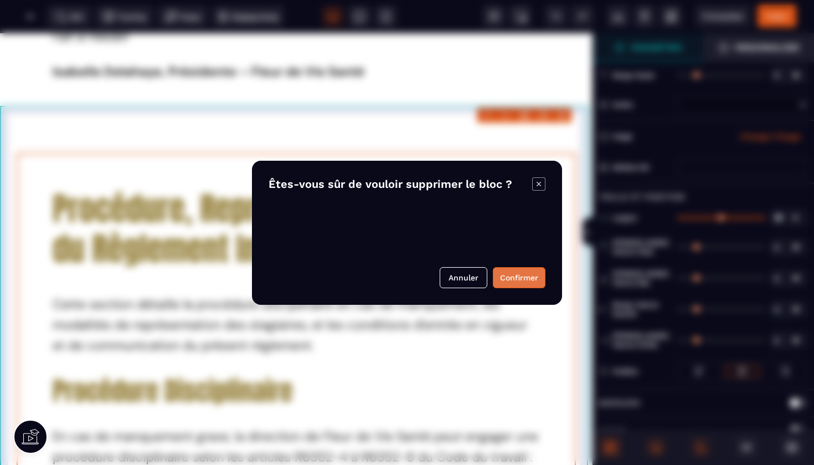
click at [511, 279] on button "Confirmer" at bounding box center [519, 277] width 53 height 21
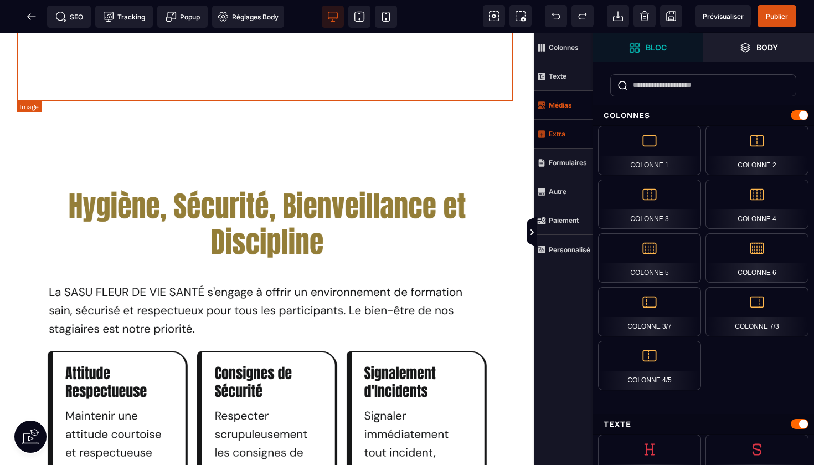
scroll to position [1434, 0]
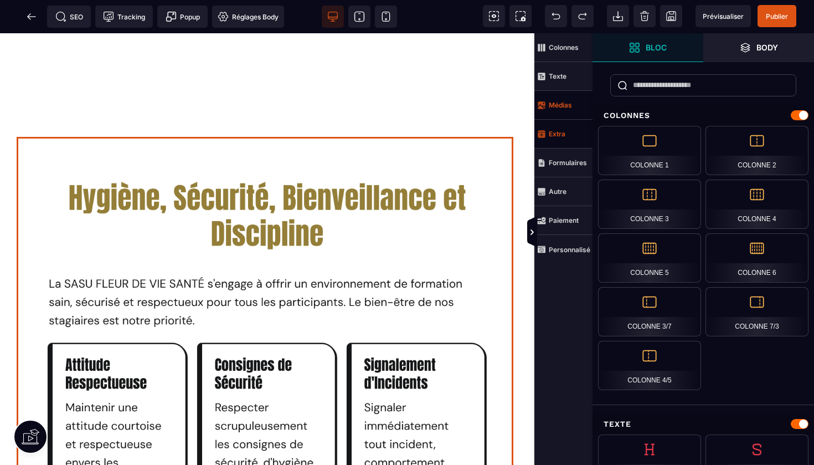
select select
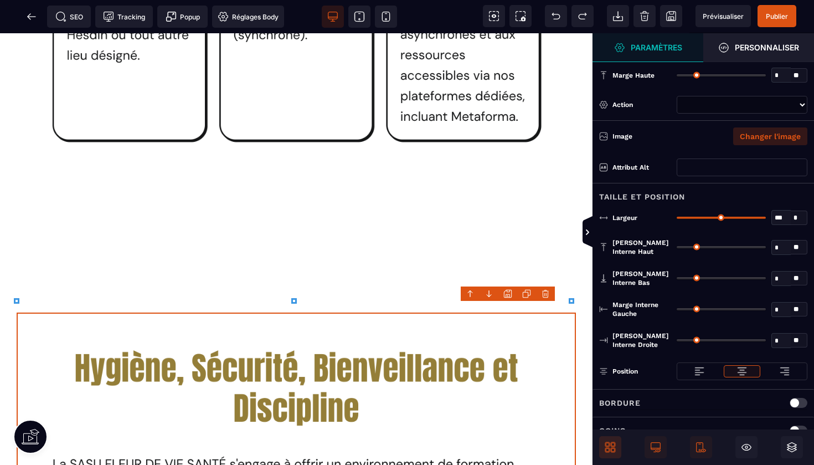
click at [768, 138] on button "Changer l'image" at bounding box center [770, 136] width 74 height 18
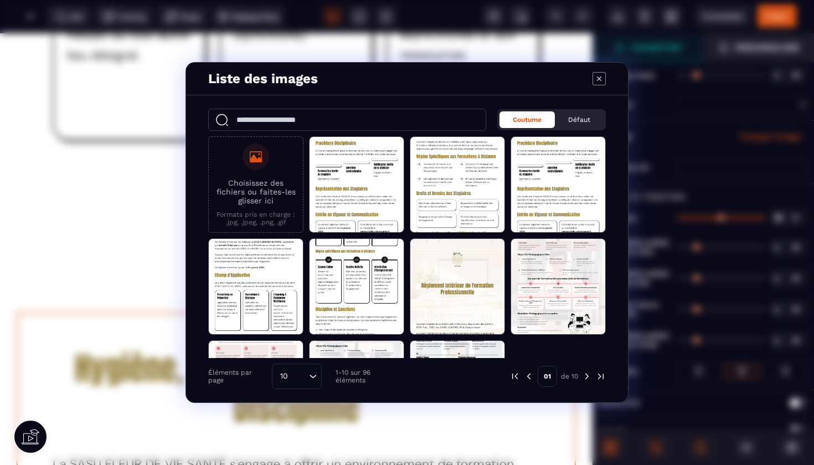
click at [276, 191] on p "Choisissez des fichiers ou faites-les glisser ici" at bounding box center [255, 191] width 83 height 27
click at [0, 0] on input "Choisissez des fichiers ou faites-les glisser ici Formats pris en charge : .jpg…" at bounding box center [0, 0] width 0 height 0
click at [263, 199] on p "Choisissez des fichiers ou faites-les glisser ici" at bounding box center [255, 191] width 83 height 27
click at [0, 0] on input "Choisissez des fichiers ou faites-les glisser ici Formats pris en charge : .jpg…" at bounding box center [0, 0] width 0 height 0
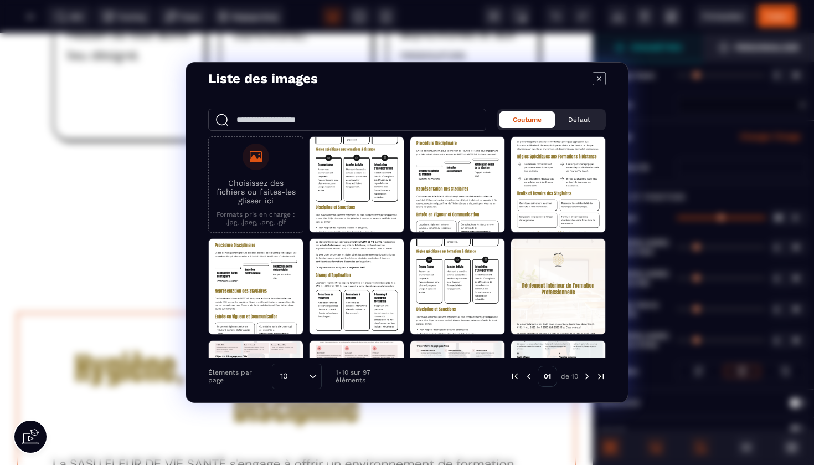
click at [148, 199] on div "Liste des images Coutume Défaut Choisissez des fichiers ou faites-les glisser i…" at bounding box center [407, 232] width 814 height 465
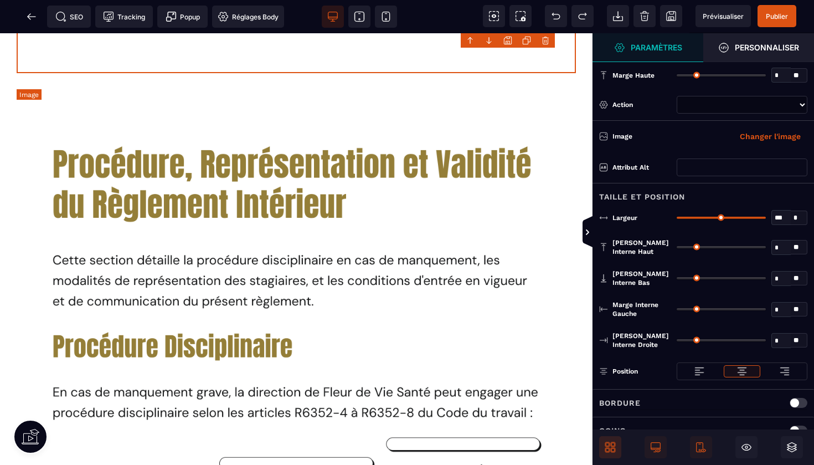
scroll to position [3217, 0]
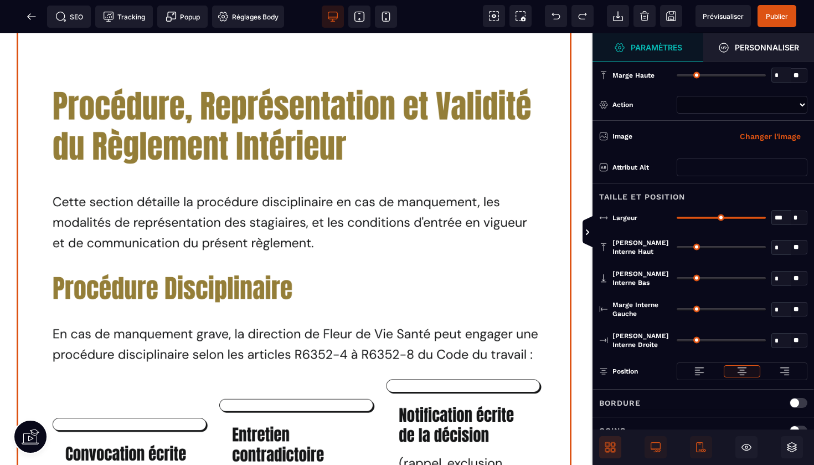
select select
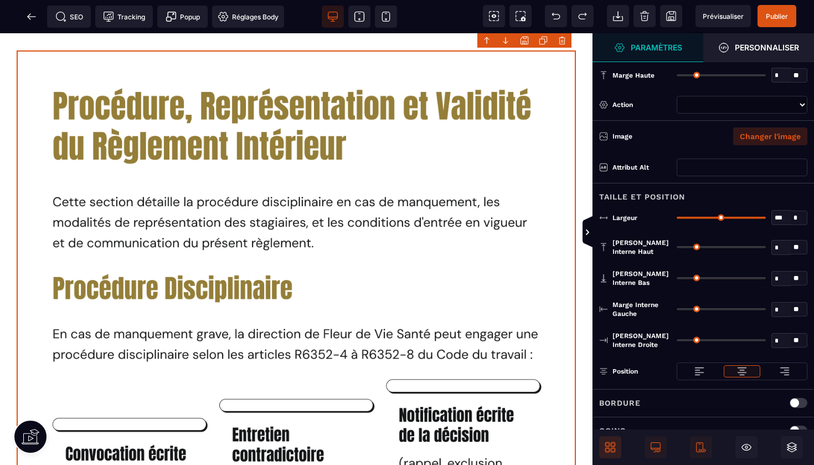
click at [764, 133] on button "Changer l'image" at bounding box center [770, 136] width 74 height 18
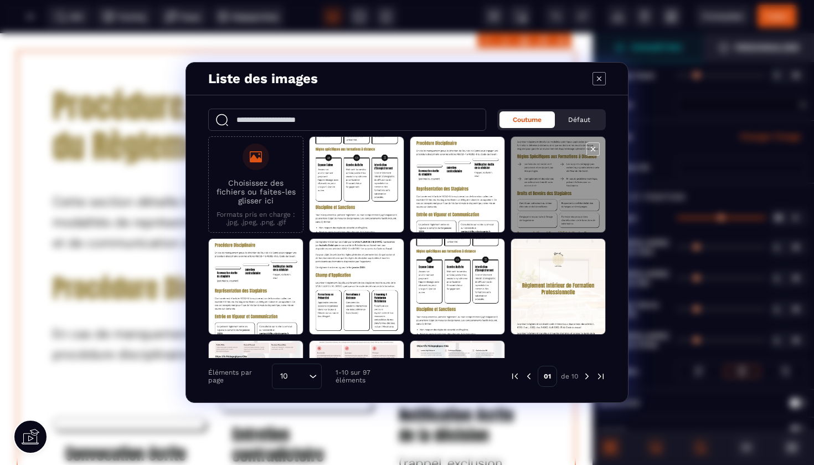
click at [555, 171] on span "Modal window" at bounding box center [558, 185] width 94 height 96
select select
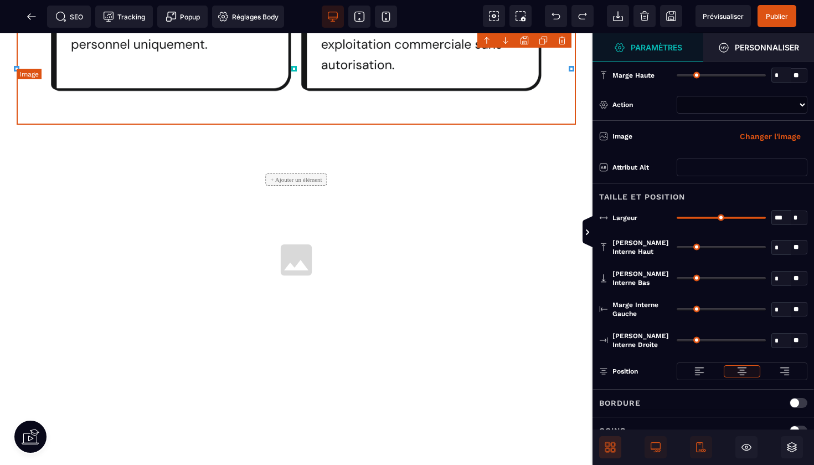
scroll to position [4018, 0]
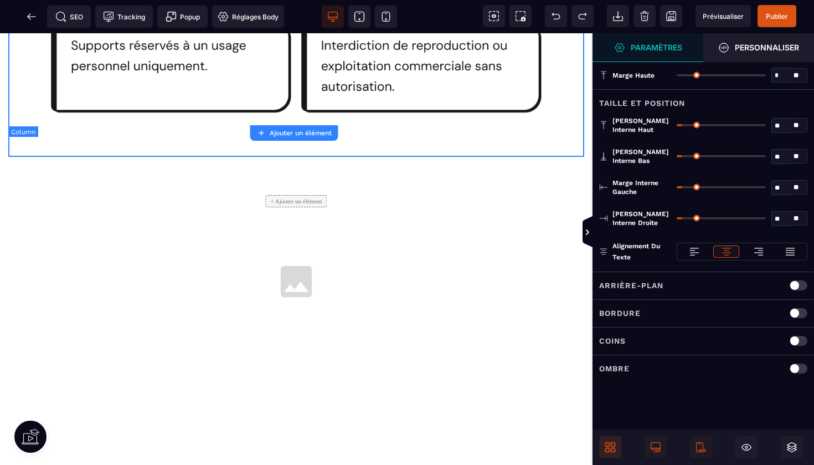
click at [312, 130] on strong "Ajouter un élément" at bounding box center [301, 133] width 62 height 8
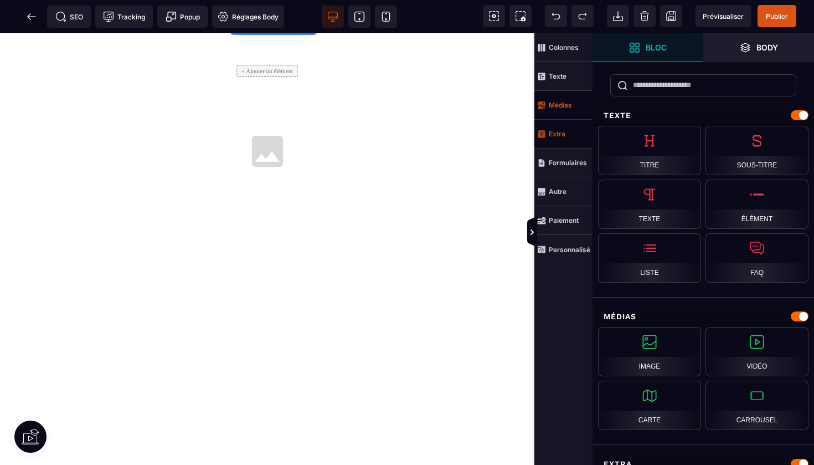
scroll to position [3704, 0]
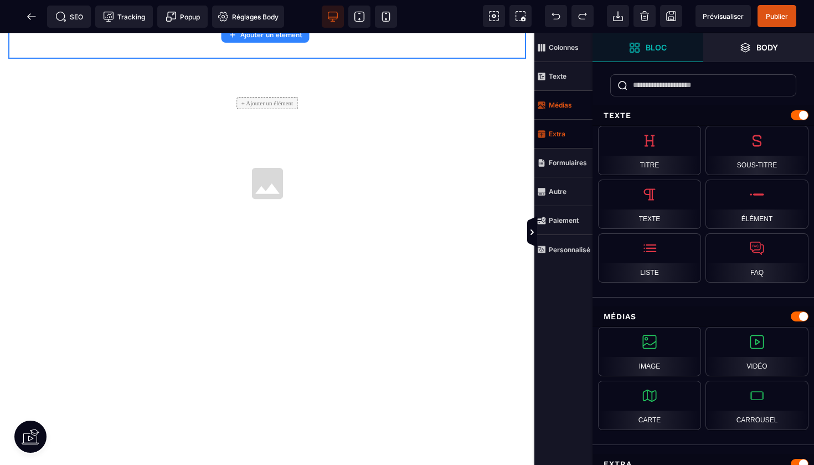
click at [559, 137] on strong "Extra" at bounding box center [557, 134] width 17 height 8
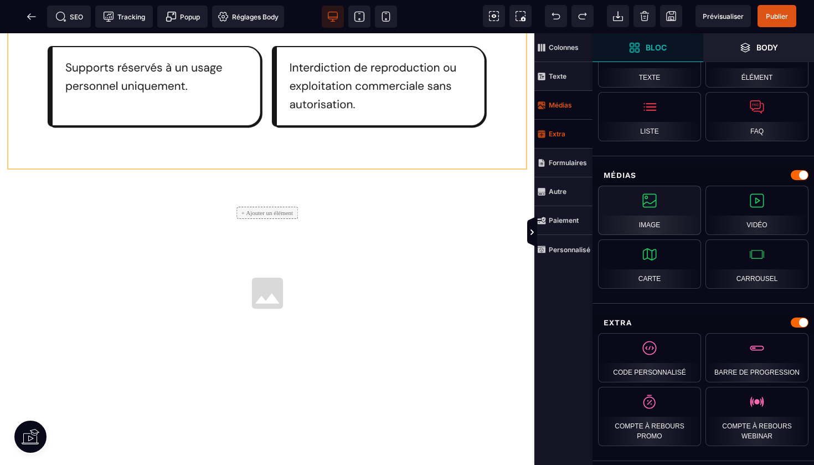
scroll to position [3587, 0]
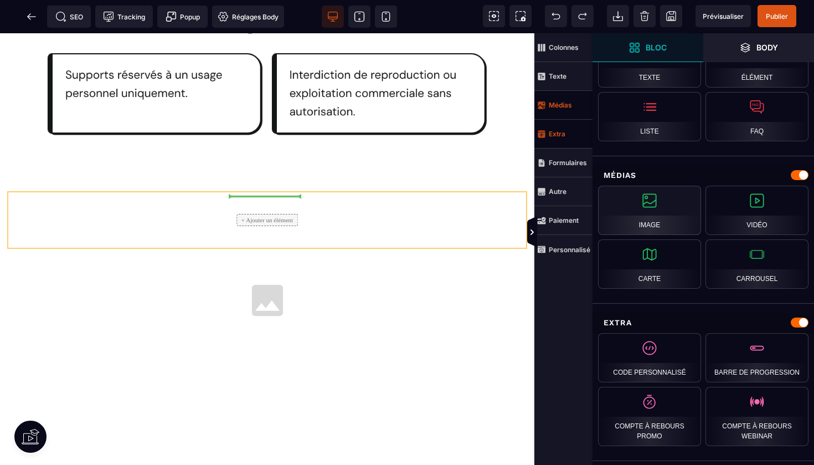
select select
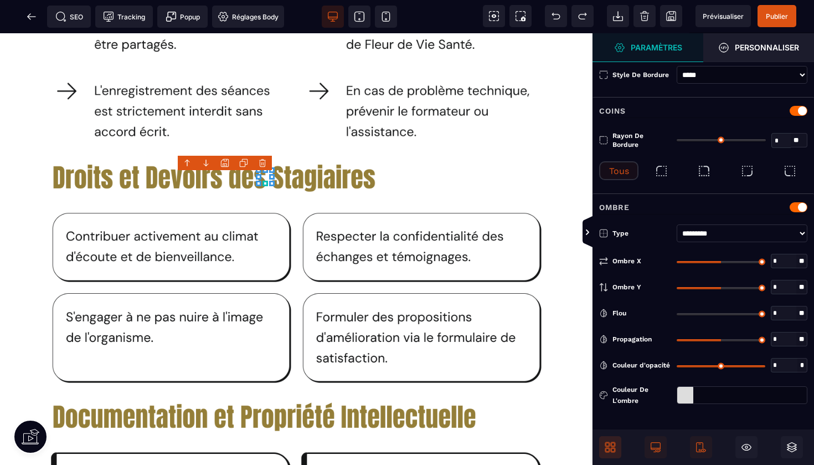
type input "*"
type input "***"
type input "*"
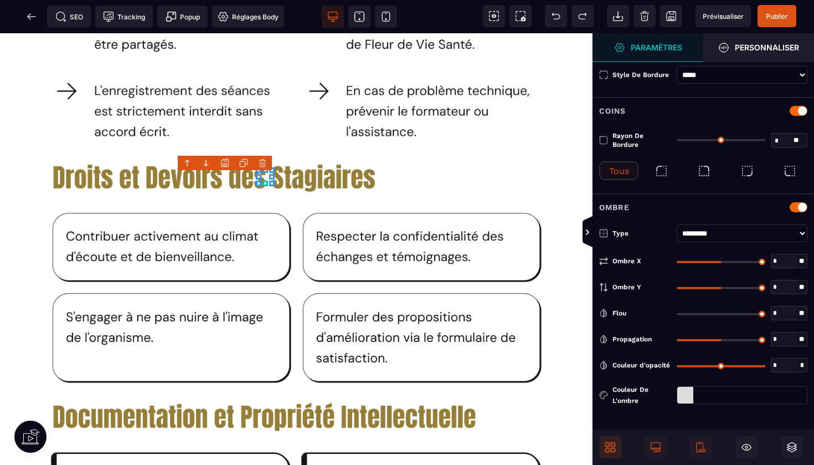
type input "*"
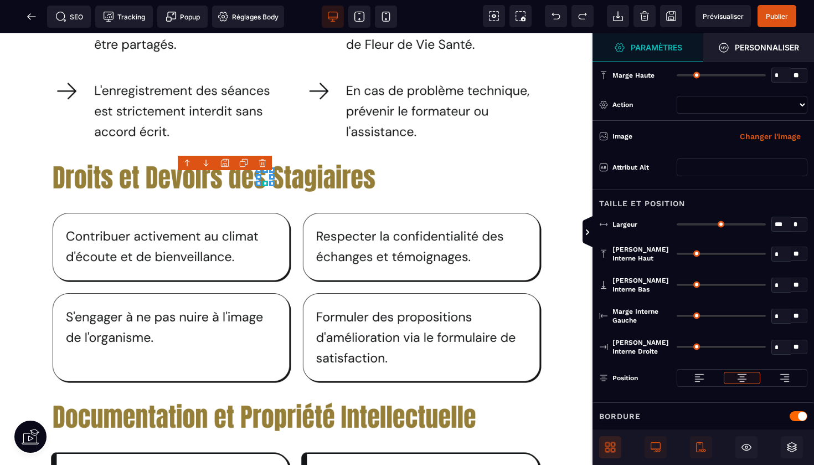
select select
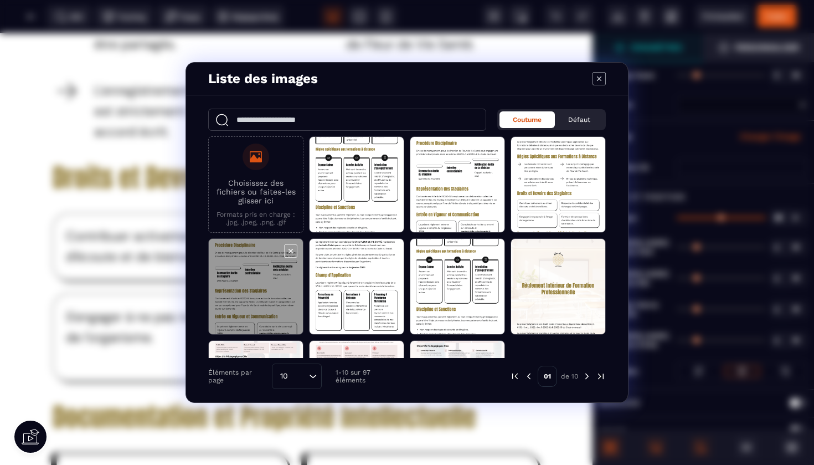
click at [241, 290] on span "Modal window" at bounding box center [256, 287] width 94 height 96
select select
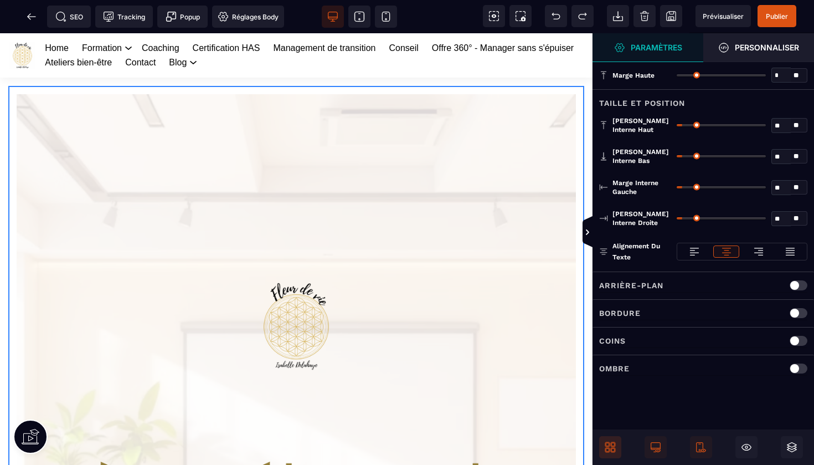
type input "*"
click at [680, 155] on input "range" at bounding box center [721, 156] width 89 height 2
click at [681, 184] on div "** * **" at bounding box center [742, 187] width 131 height 18
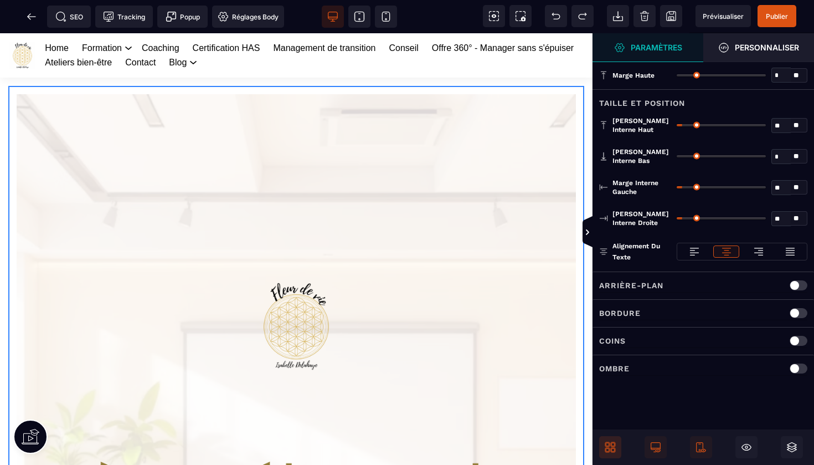
type input "*"
click at [679, 124] on input "range" at bounding box center [721, 125] width 89 height 2
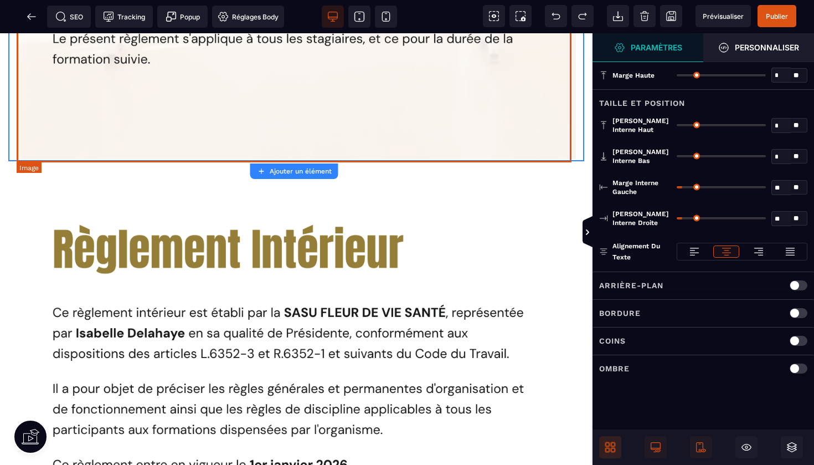
scroll to position [721, 0]
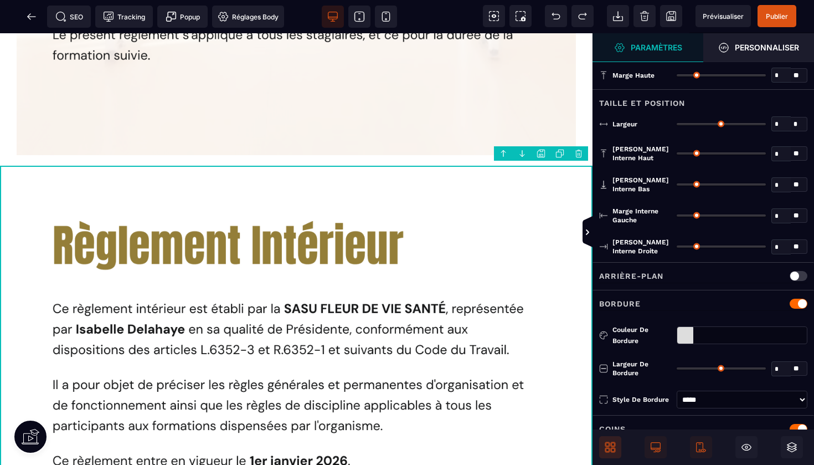
type input "*"
type input "***"
type input "**"
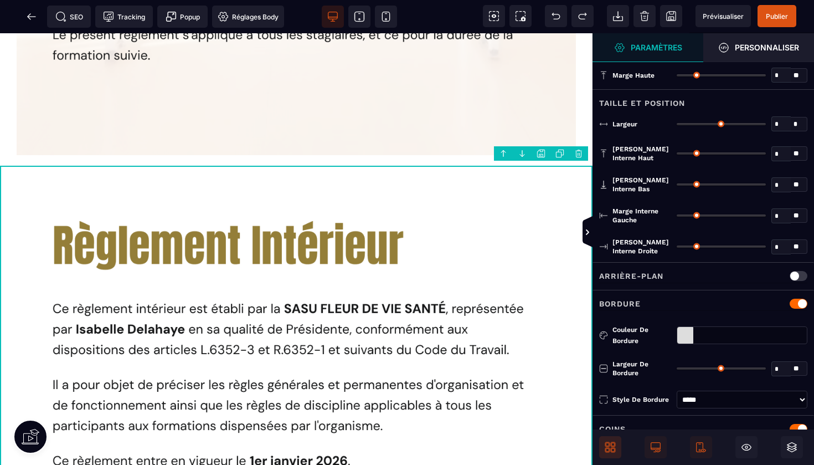
type input "**"
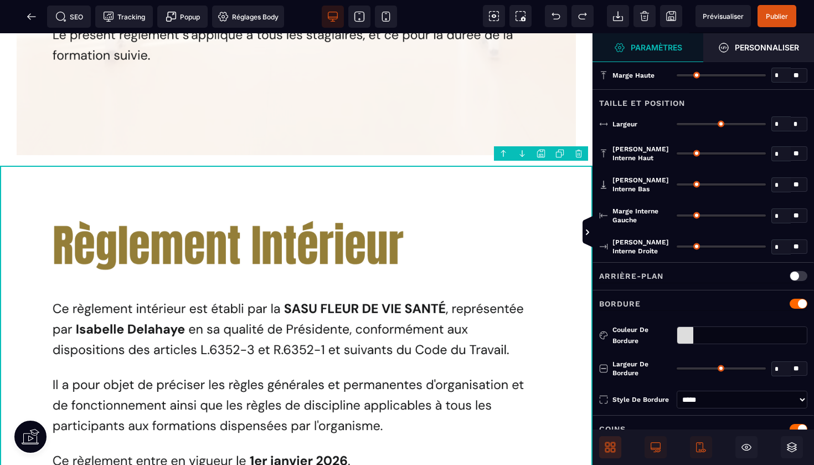
type input "**"
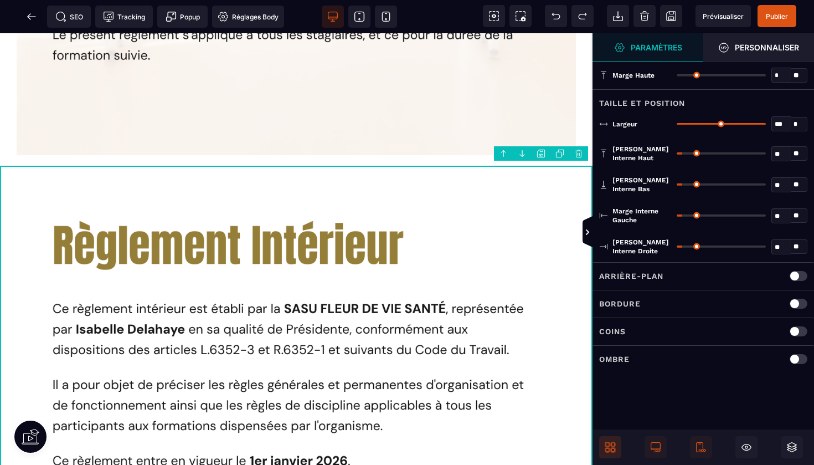
type input "*"
click at [680, 183] on input "range" at bounding box center [721, 184] width 89 height 2
click at [679, 151] on div "** * **" at bounding box center [742, 154] width 131 height 18
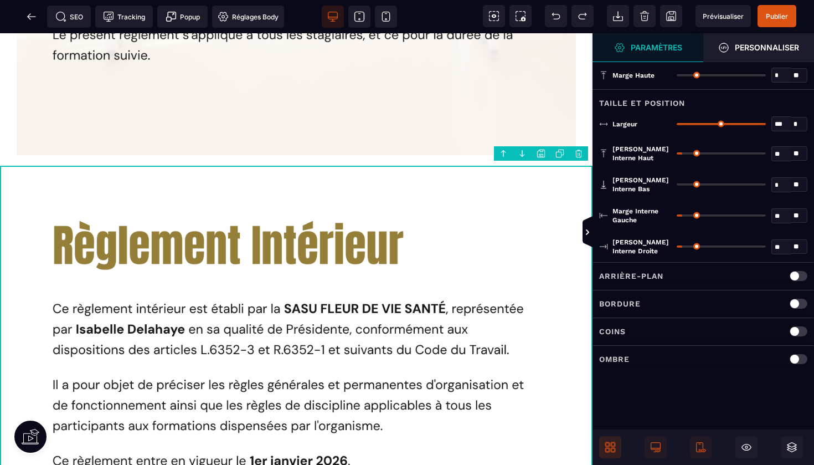
type input "*"
click at [679, 152] on input "range" at bounding box center [721, 153] width 89 height 2
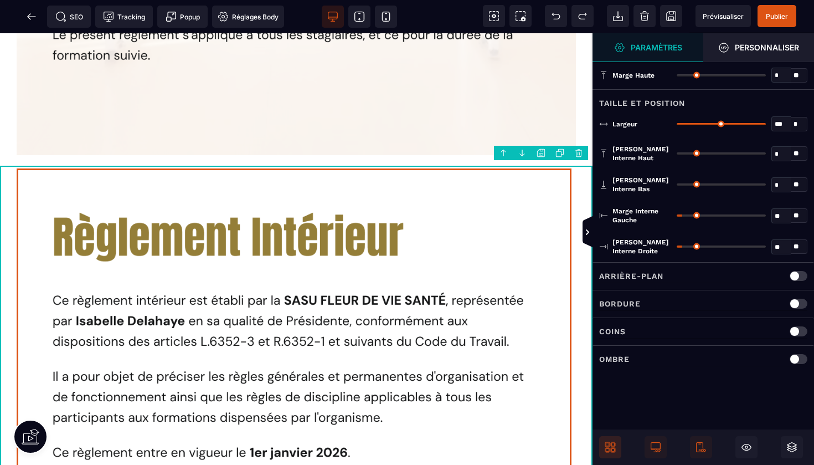
scroll to position [725, 0]
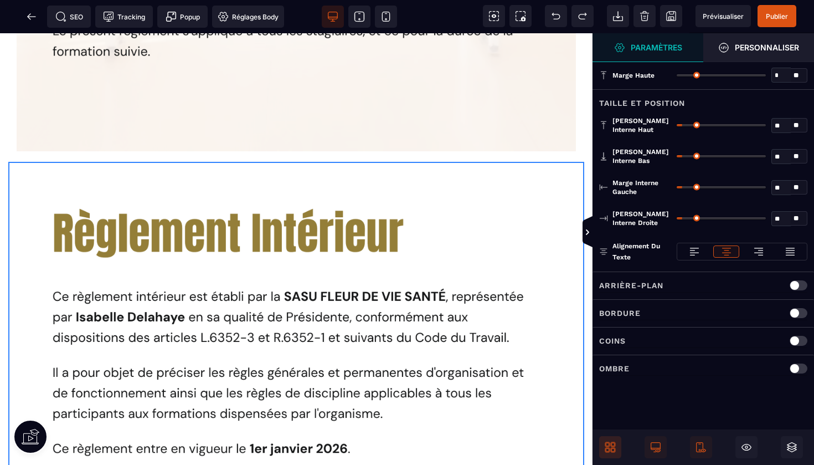
type input "*"
click at [680, 156] on input "range" at bounding box center [721, 156] width 89 height 2
type input "*"
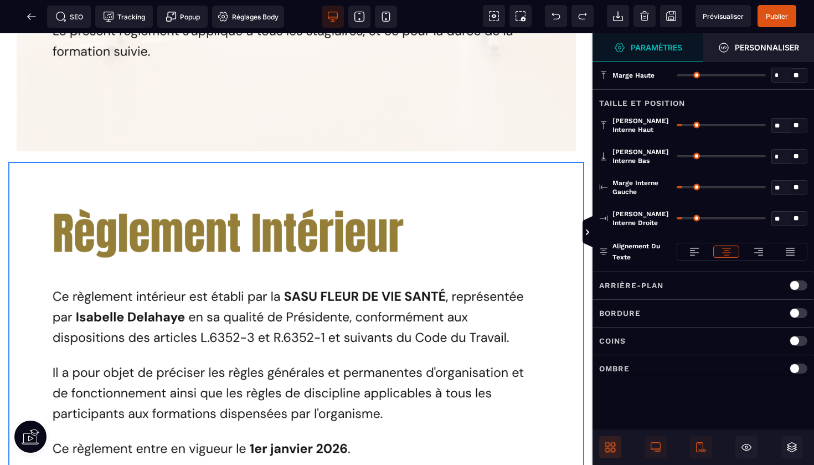
type input "*"
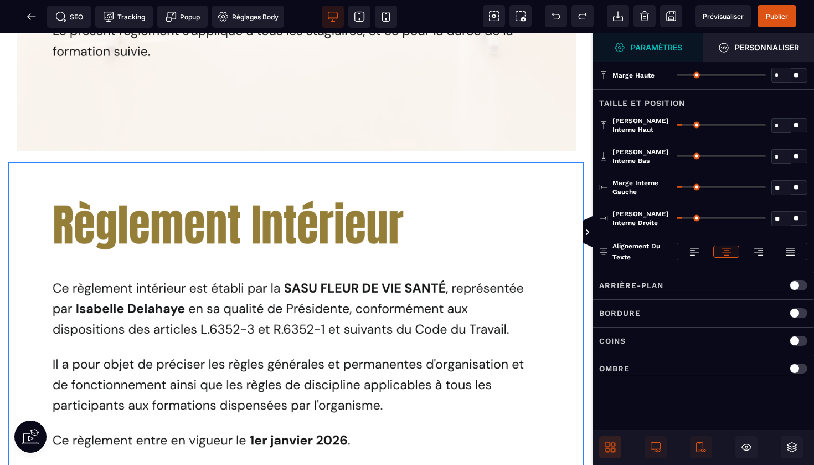
type input "*"
click at [679, 124] on input "range" at bounding box center [721, 125] width 89 height 2
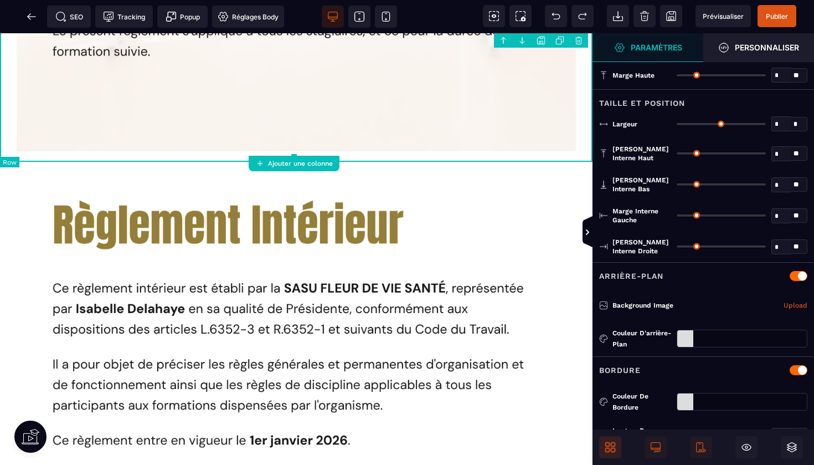
type input "*"
type input "***"
type input "**"
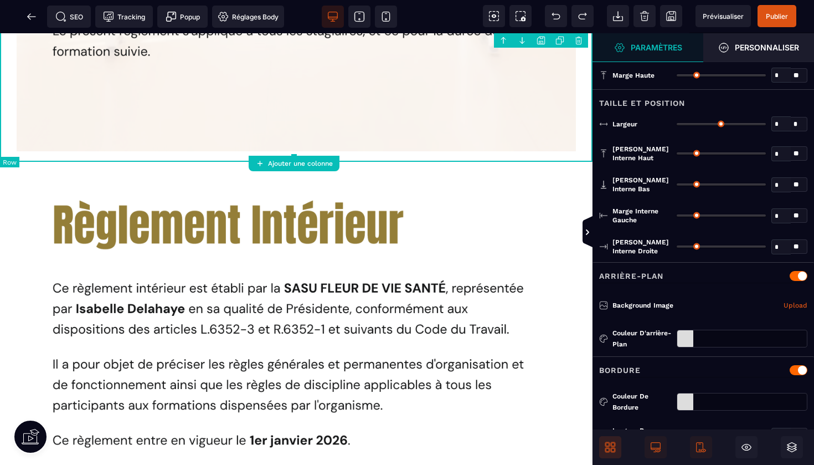
type input "**"
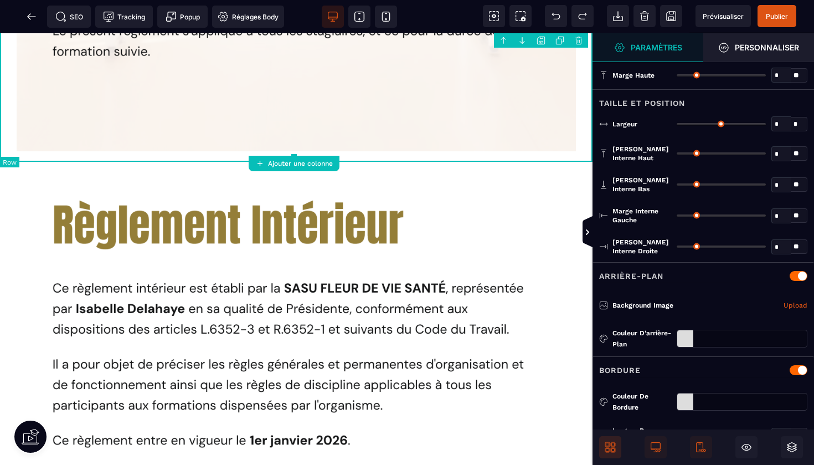
type input "**"
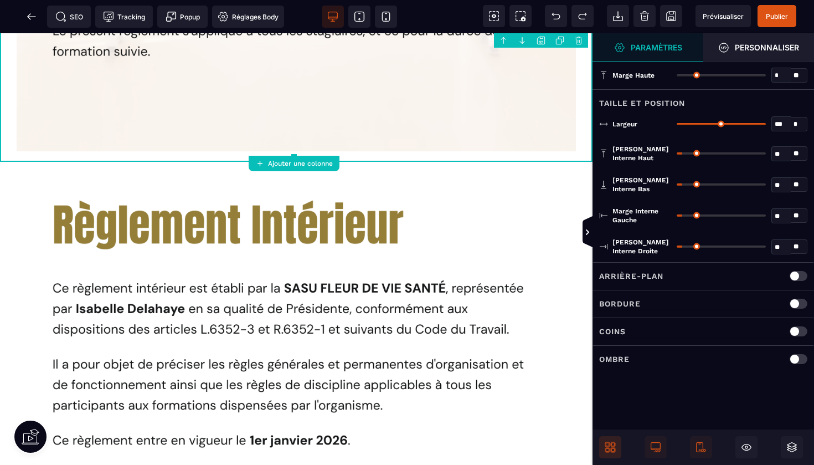
type input "*"
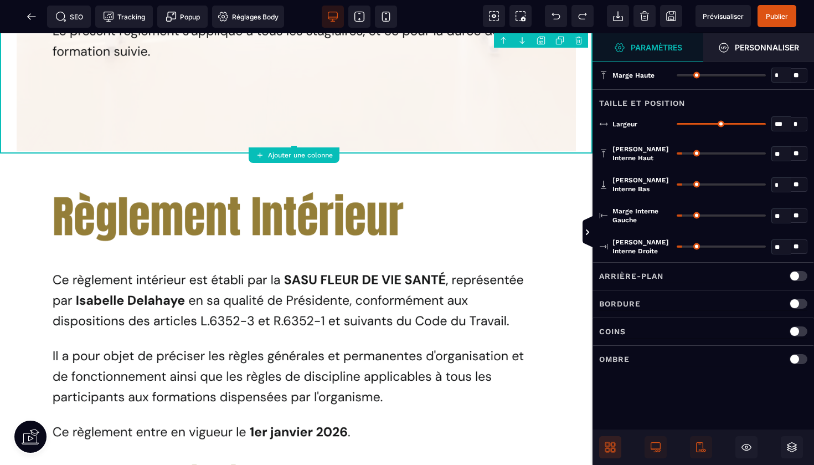
type input "*"
click at [680, 184] on input "range" at bounding box center [721, 184] width 89 height 2
type input "*"
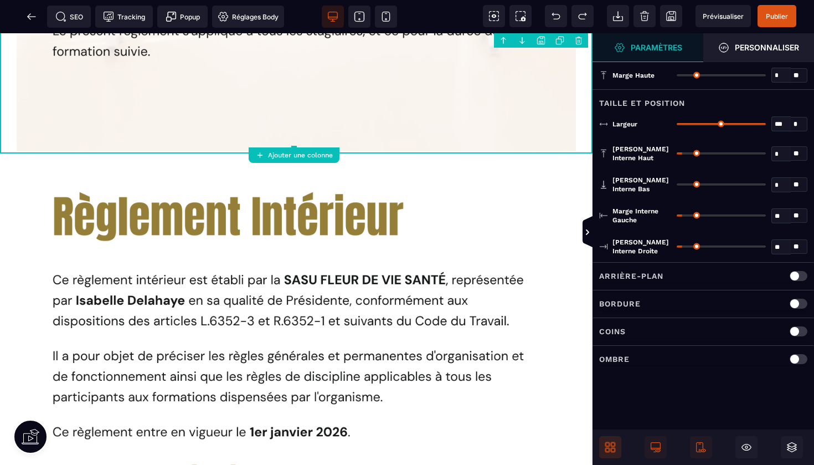
click at [681, 152] on input "range" at bounding box center [721, 153] width 89 height 2
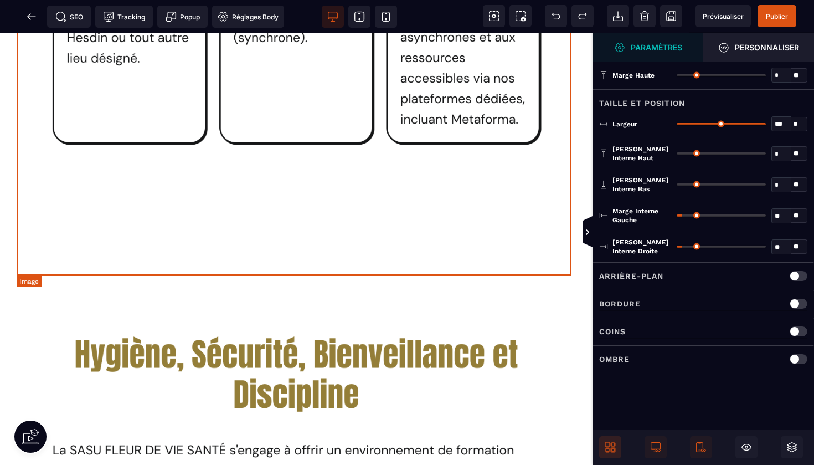
scroll to position [1404, 0]
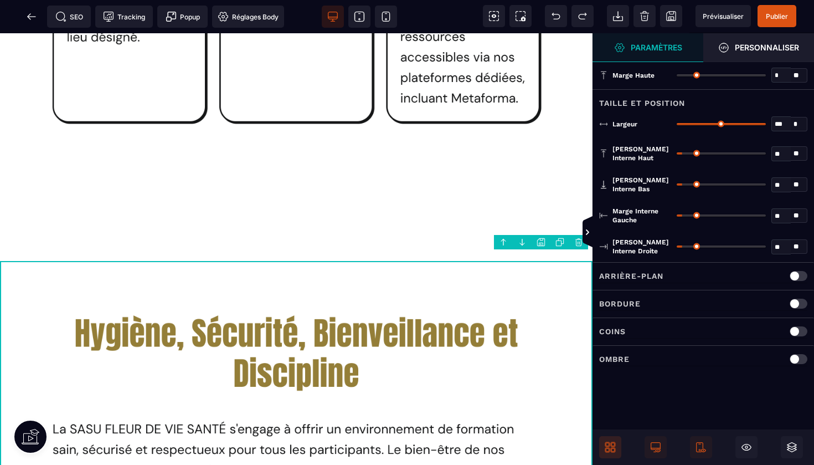
type input "*"
click at [680, 183] on input "range" at bounding box center [721, 184] width 89 height 2
type input "*"
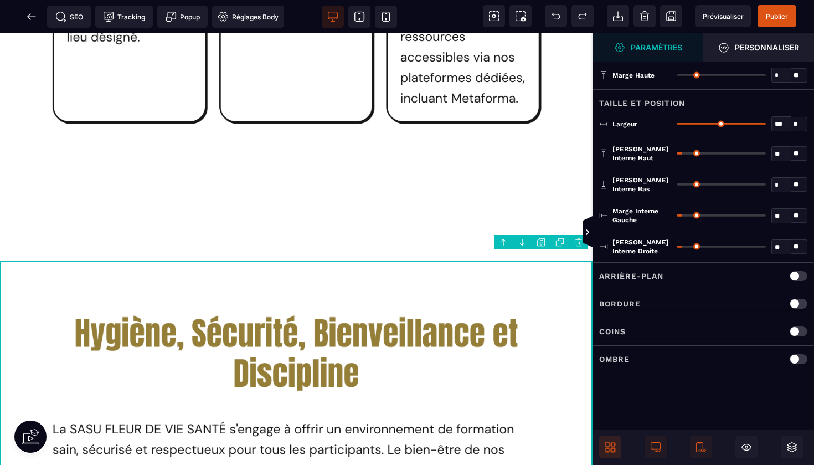
type input "*"
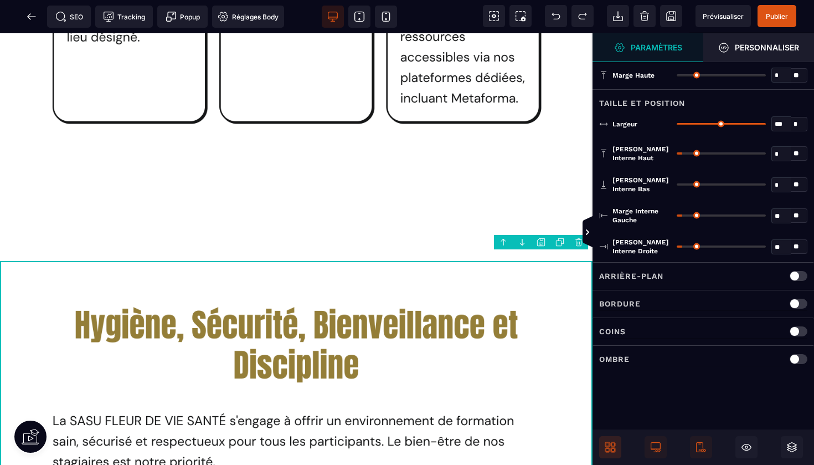
type input "*"
click at [679, 153] on input "range" at bounding box center [721, 153] width 89 height 2
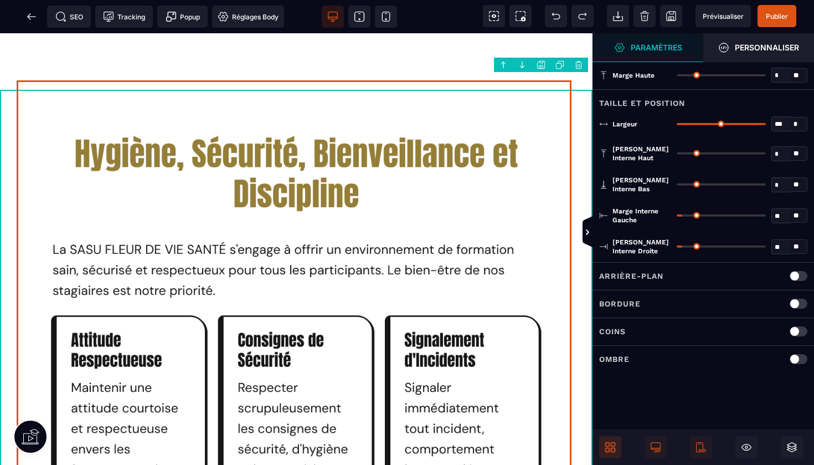
scroll to position [1556, 0]
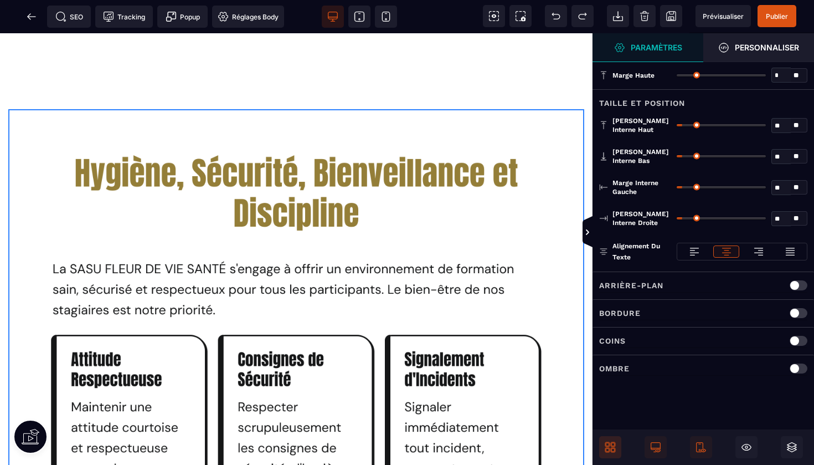
type input "*"
click at [680, 155] on input "range" at bounding box center [721, 156] width 89 height 2
click at [679, 123] on div "** * **" at bounding box center [742, 125] width 131 height 18
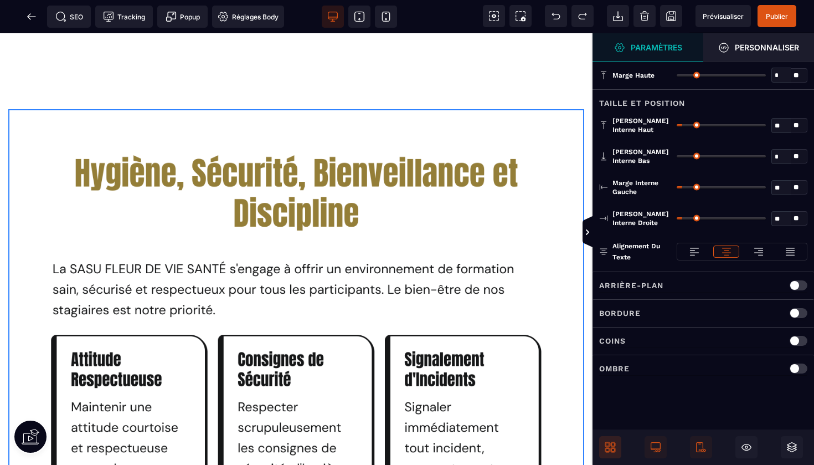
type input "*"
click at [679, 126] on input "range" at bounding box center [721, 125] width 89 height 2
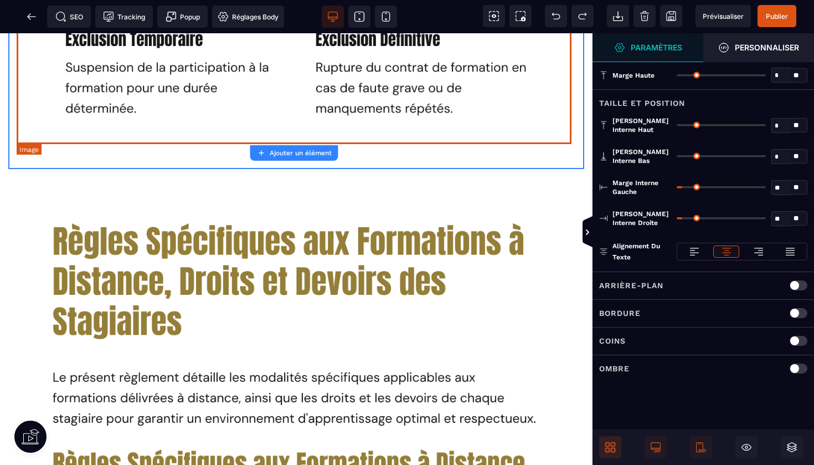
scroll to position [2994, 0]
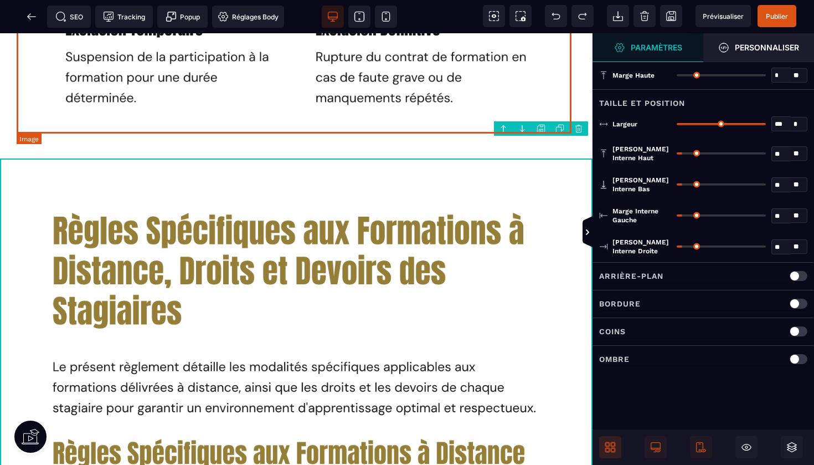
type input "*"
click at [680, 153] on input "range" at bounding box center [721, 153] width 89 height 2
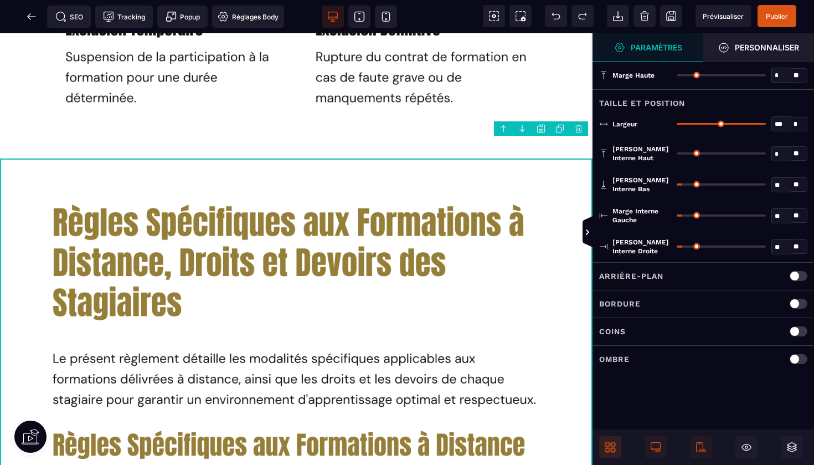
type input "*"
click at [681, 183] on input "range" at bounding box center [721, 184] width 89 height 2
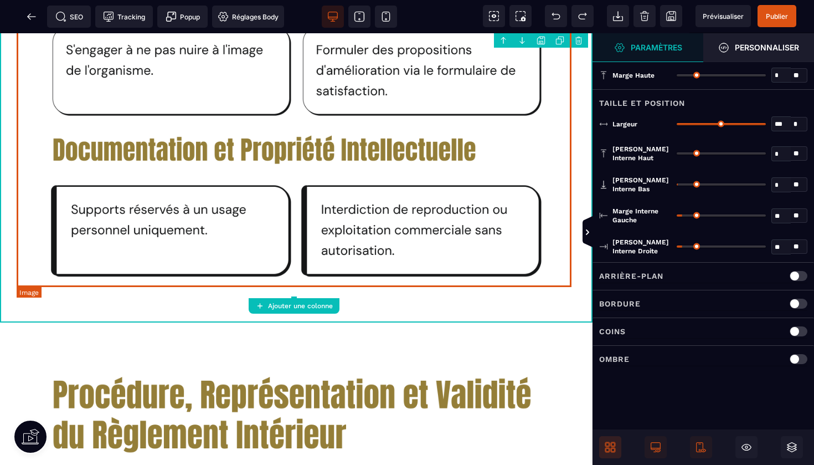
scroll to position [3749, 0]
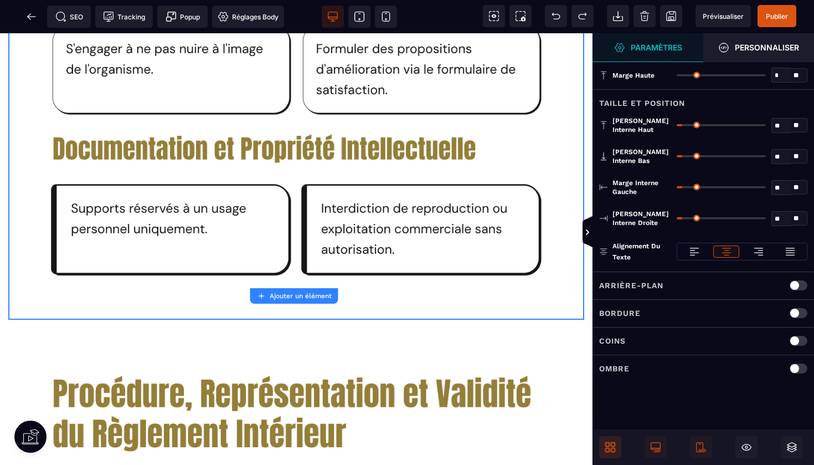
type input "*"
click at [681, 157] on input "range" at bounding box center [721, 156] width 89 height 2
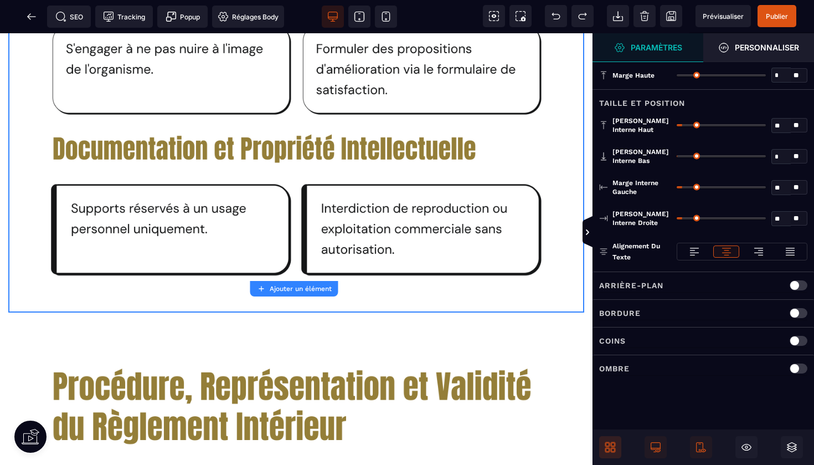
type input "*"
click at [679, 125] on input "range" at bounding box center [721, 125] width 89 height 2
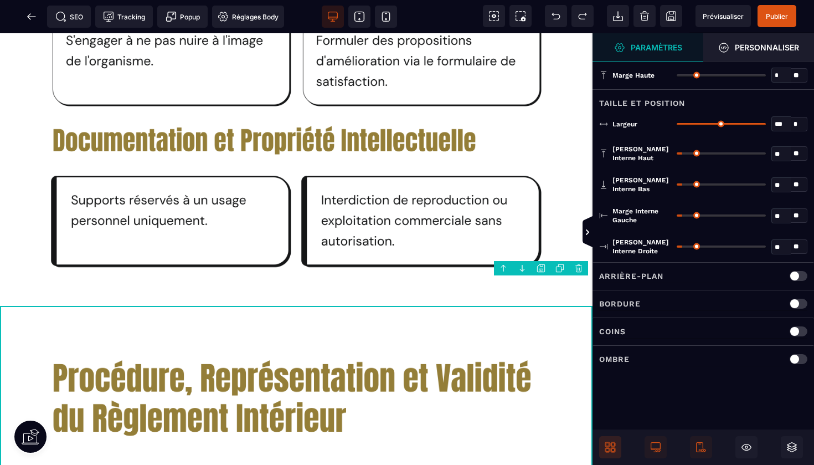
type input "*"
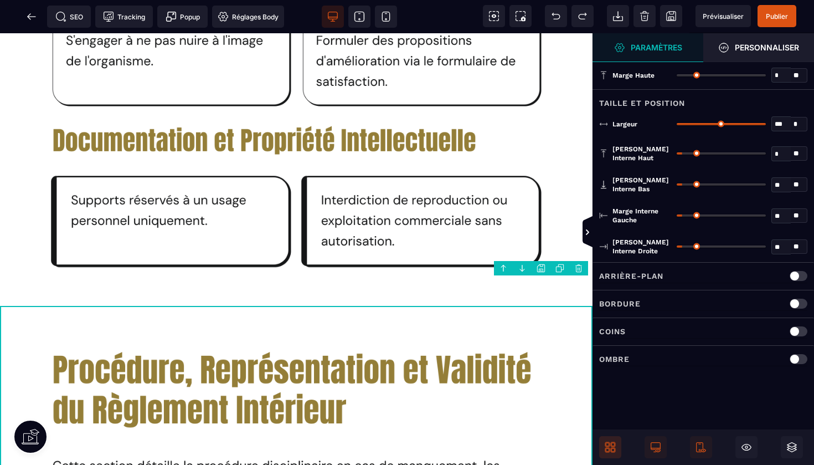
type input "*"
click at [680, 152] on input "range" at bounding box center [721, 153] width 89 height 2
type input "*"
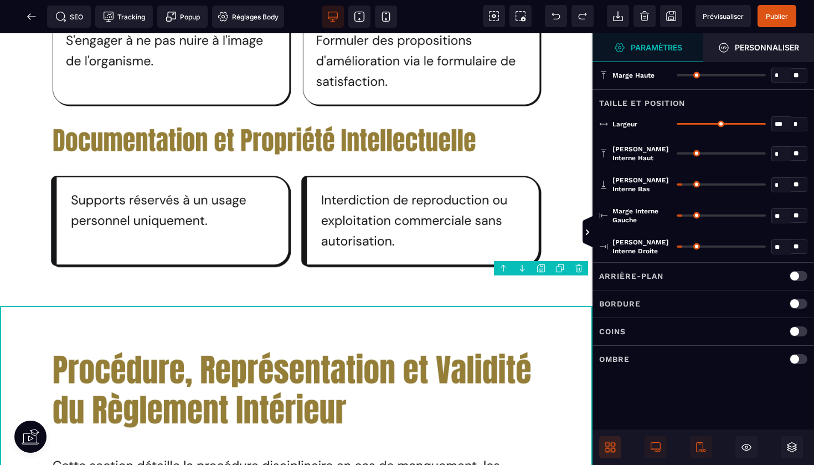
click at [680, 183] on input "range" at bounding box center [721, 184] width 89 height 2
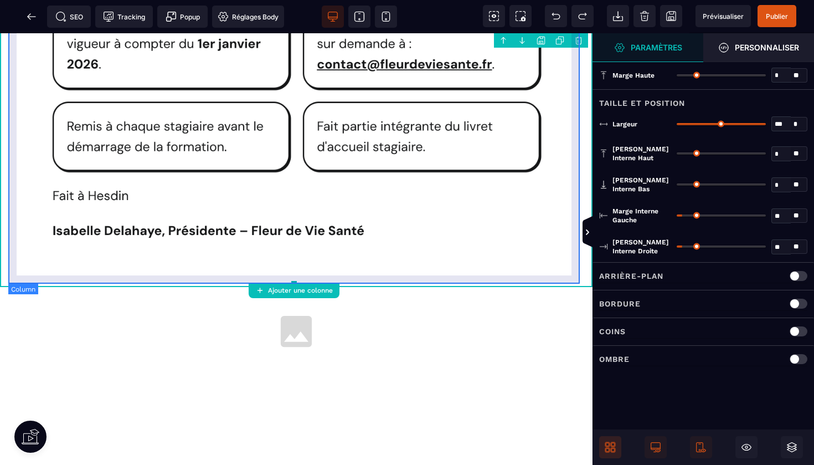
scroll to position [4782, 0]
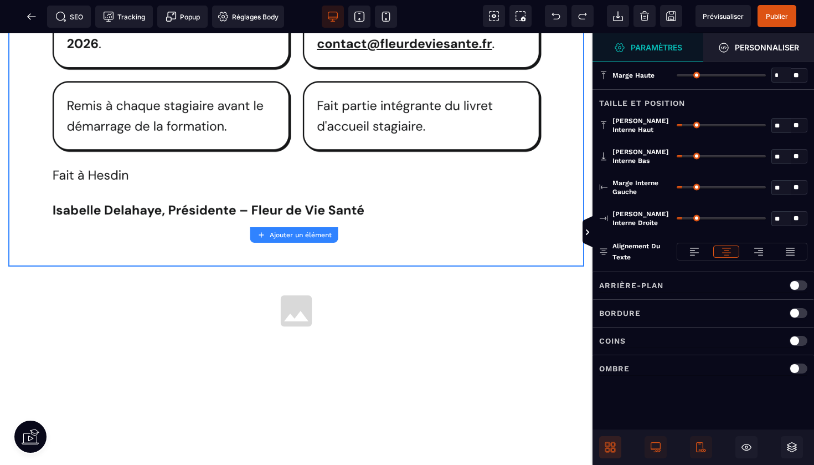
click at [682, 156] on input "range" at bounding box center [721, 156] width 89 height 2
type input "*"
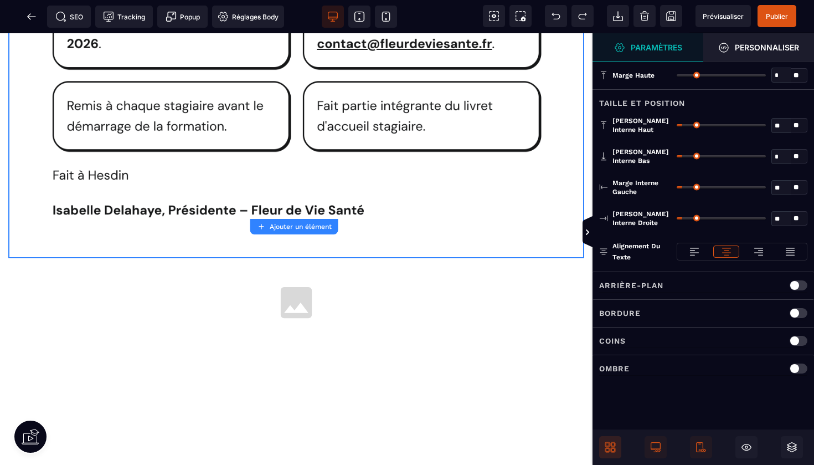
type input "*"
click at [678, 156] on input "range" at bounding box center [721, 156] width 89 height 2
type input "*"
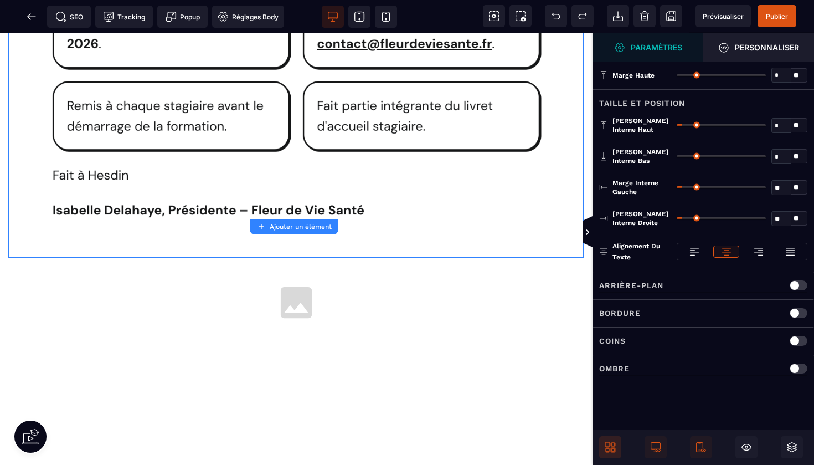
click at [679, 124] on input "range" at bounding box center [721, 125] width 89 height 2
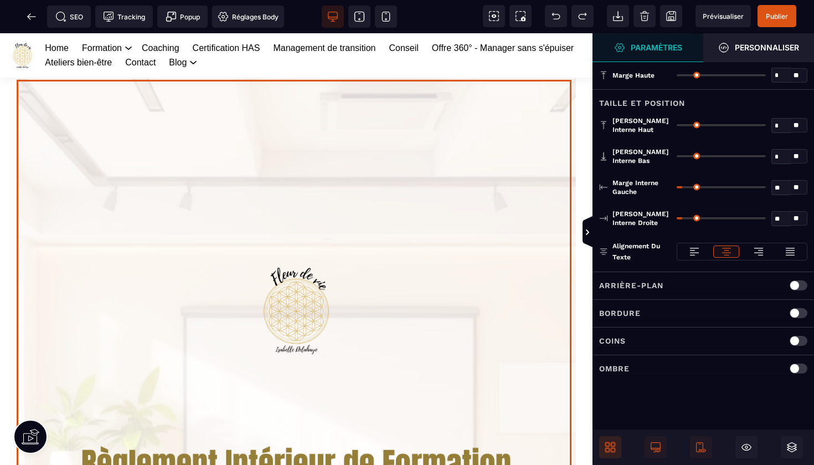
scroll to position [0, 0]
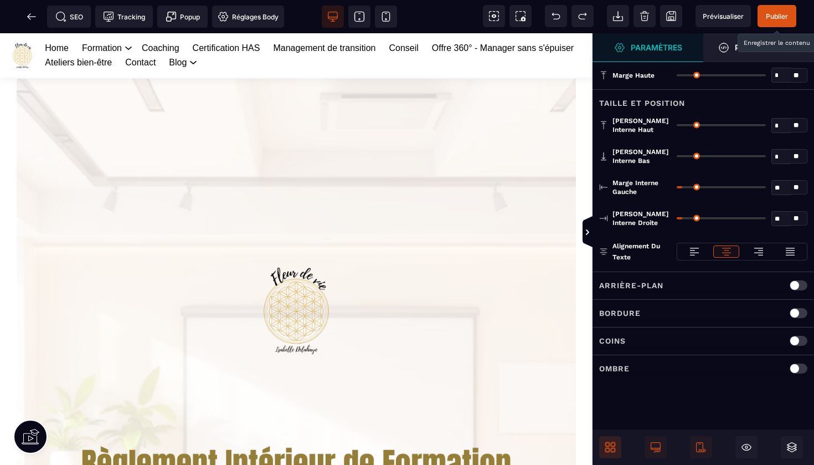
click at [777, 19] on span "Publier" at bounding box center [777, 16] width 22 height 8
click at [33, 14] on icon at bounding box center [31, 16] width 11 height 11
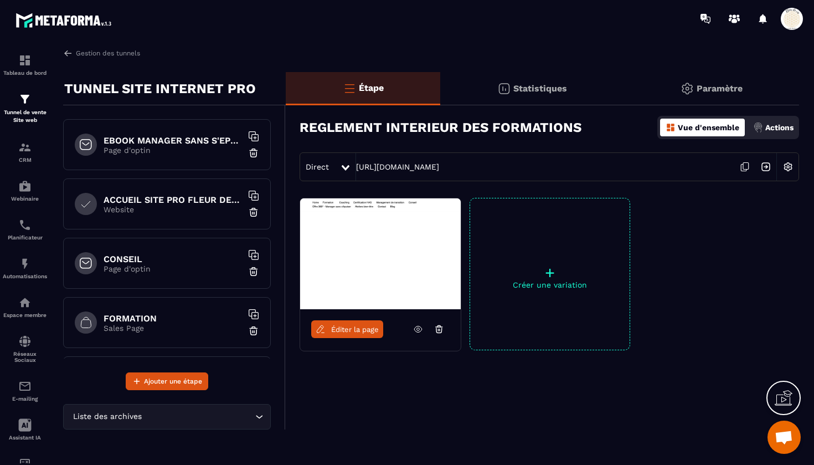
click at [745, 168] on icon at bounding box center [745, 166] width 21 height 21
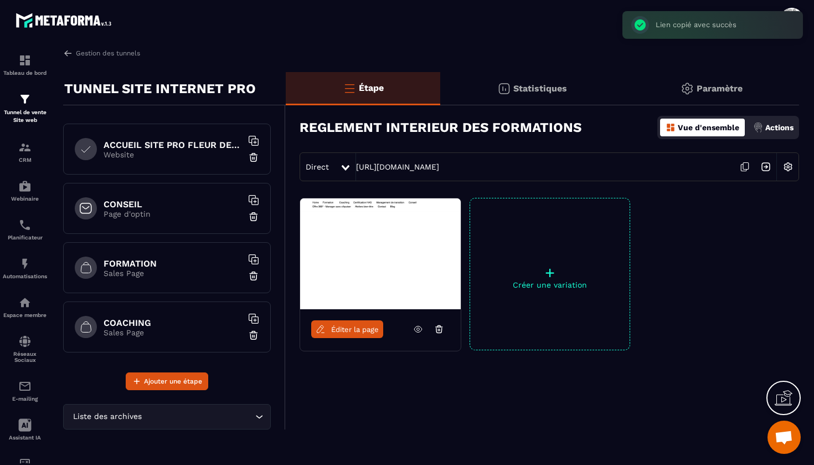
scroll to position [91, 0]
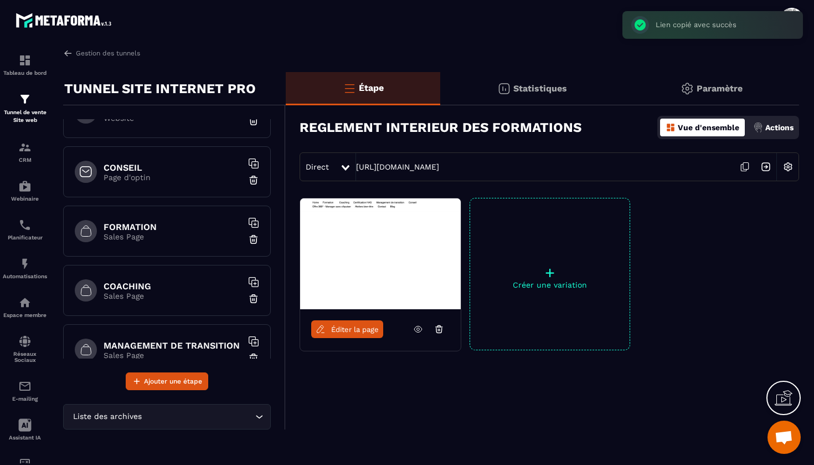
click at [151, 231] on h6 "FORMATION" at bounding box center [173, 227] width 138 height 11
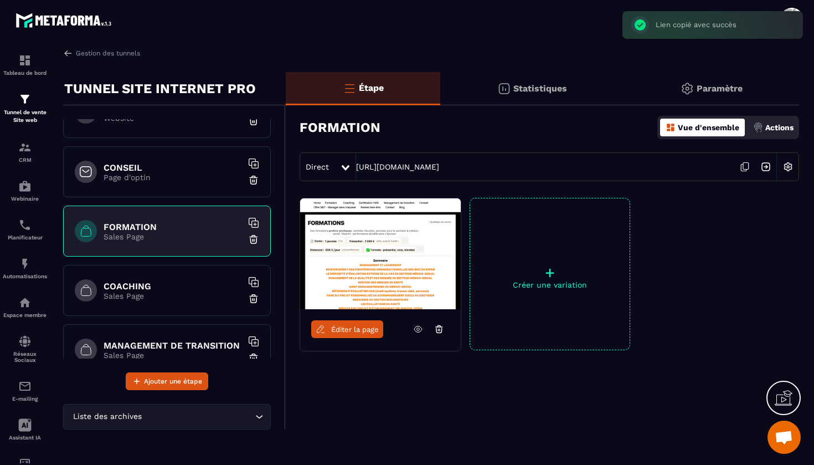
click at [346, 329] on span "Éditer la page" at bounding box center [355, 329] width 48 height 8
